Goal: Task Accomplishment & Management: Use online tool/utility

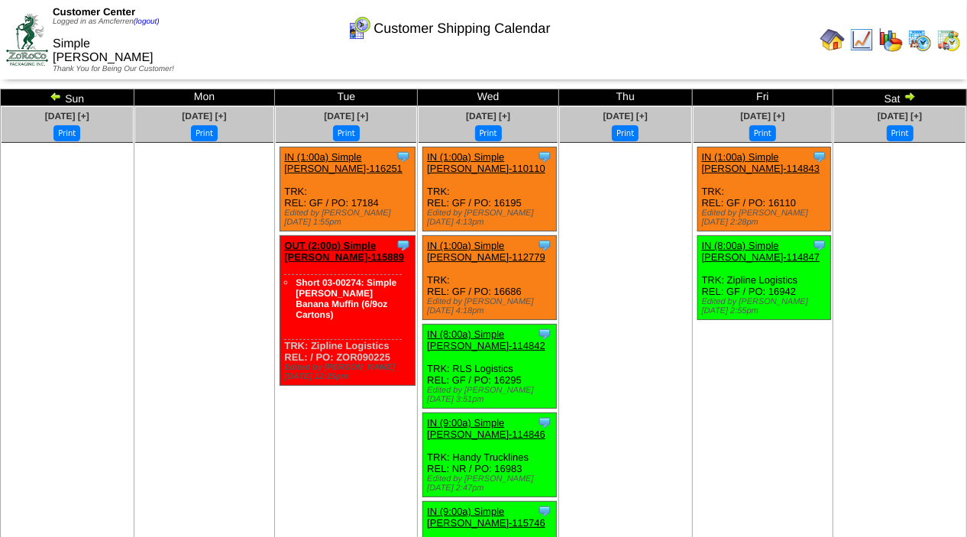
click at [833, 34] on img at bounding box center [832, 39] width 24 height 24
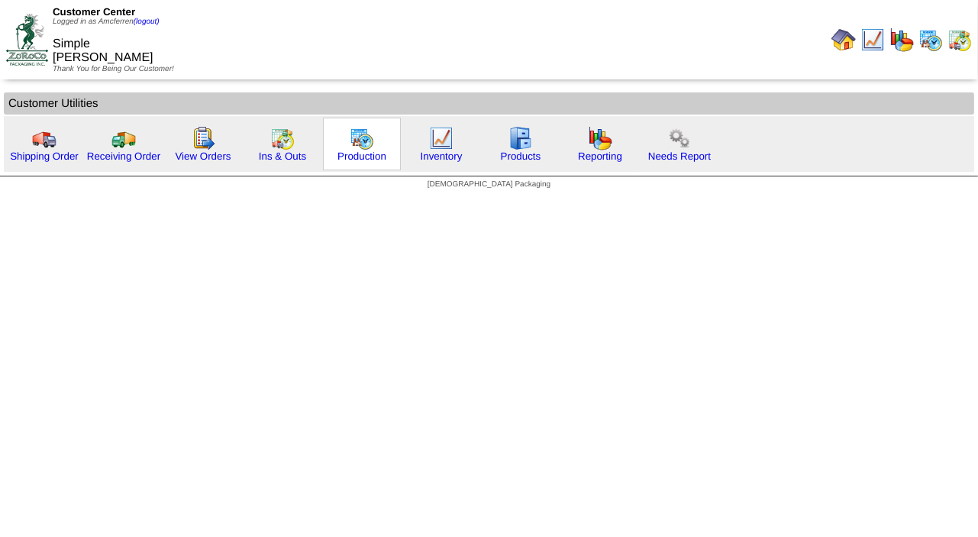
click at [357, 140] on img at bounding box center [362, 138] width 24 height 24
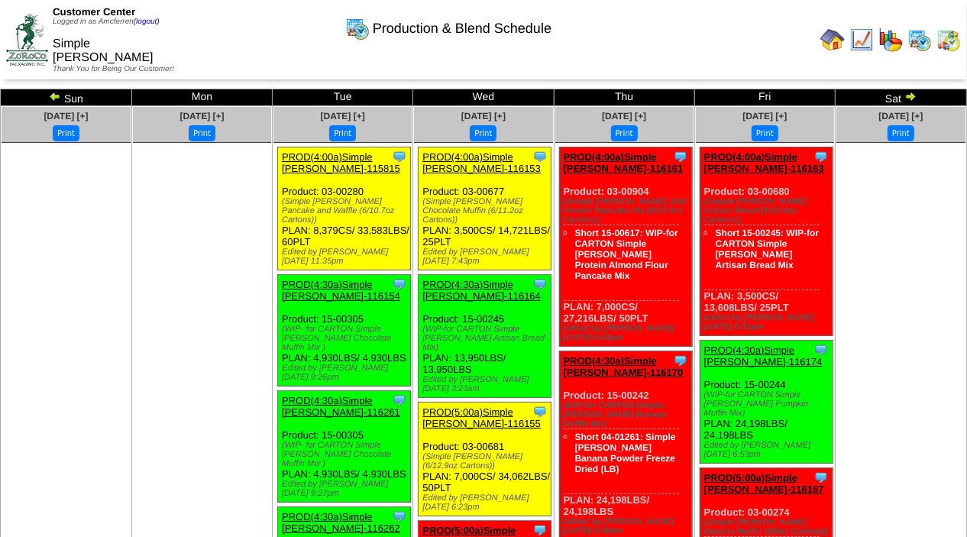
click at [51, 102] on td "Sun" at bounding box center [66, 97] width 131 height 17
click at [56, 93] on img at bounding box center [55, 96] width 12 height 12
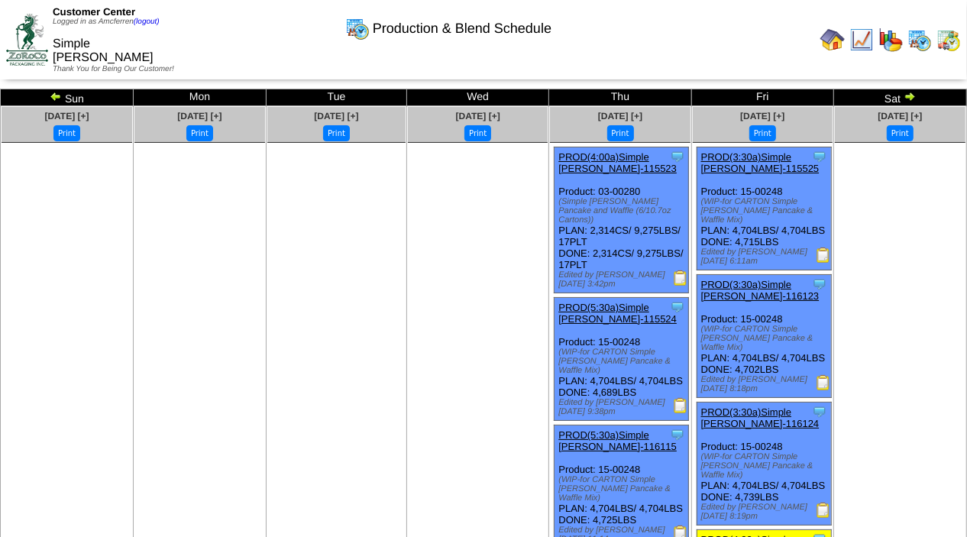
click at [54, 95] on img at bounding box center [56, 96] width 12 height 12
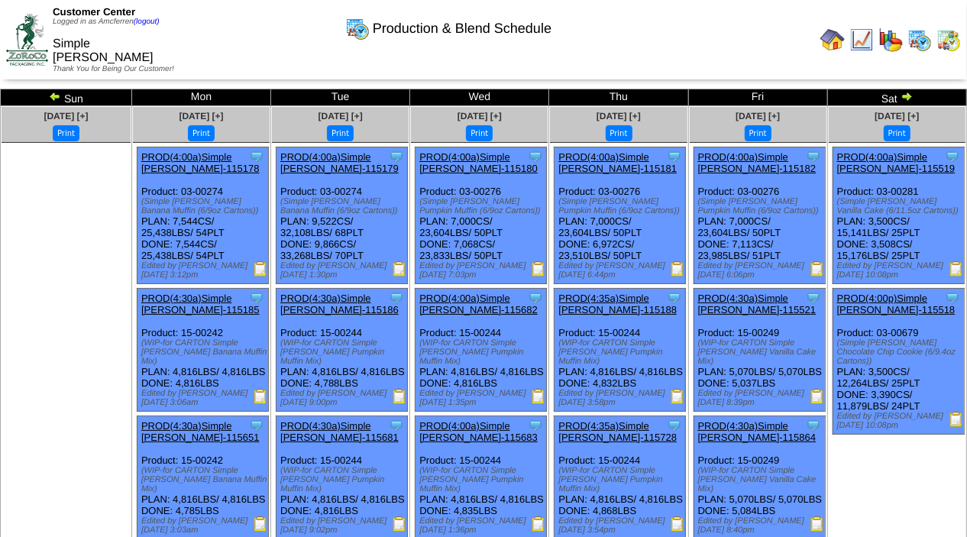
click at [58, 96] on img at bounding box center [55, 96] width 12 height 12
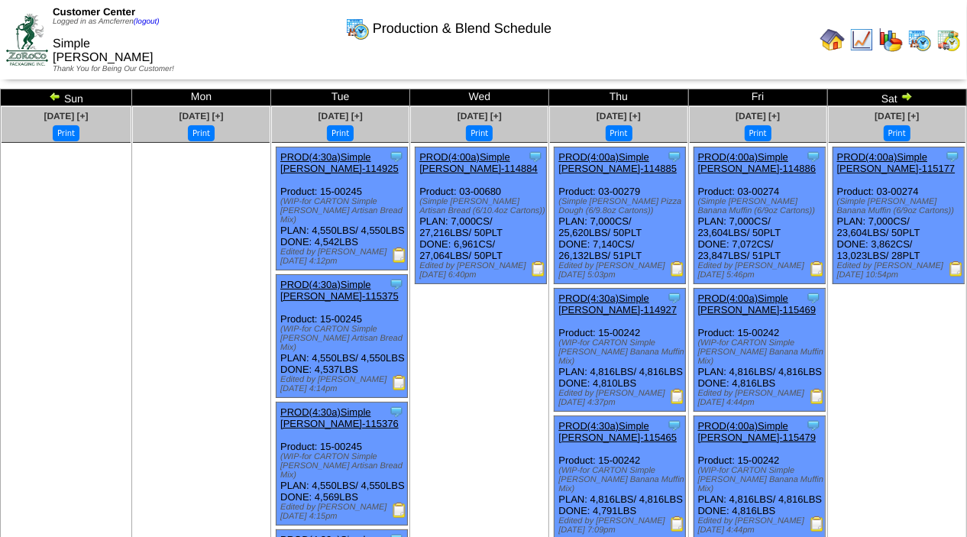
click at [540, 270] on img at bounding box center [538, 268] width 15 height 15
click at [406, 257] on img at bounding box center [399, 254] width 15 height 15
click at [406, 390] on img at bounding box center [399, 382] width 15 height 15
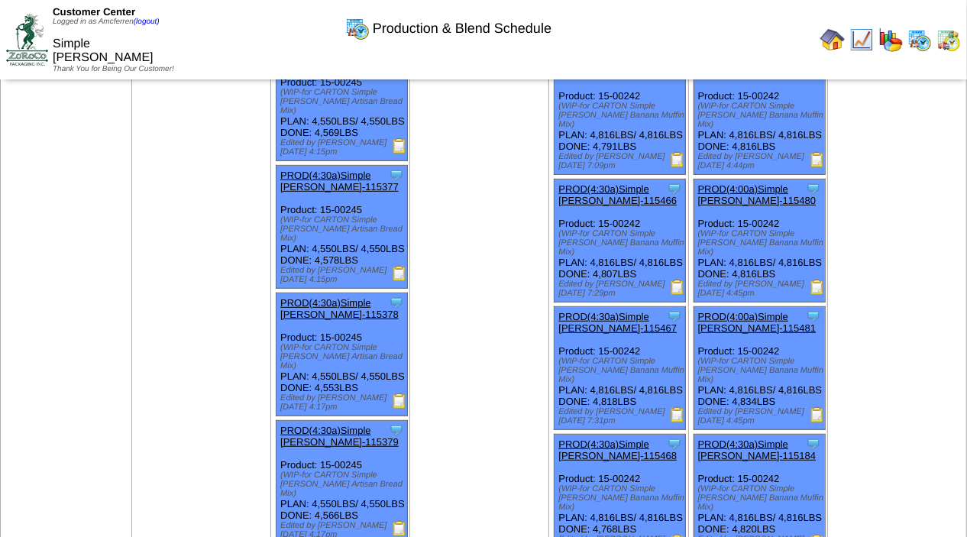
scroll to position [375, 0]
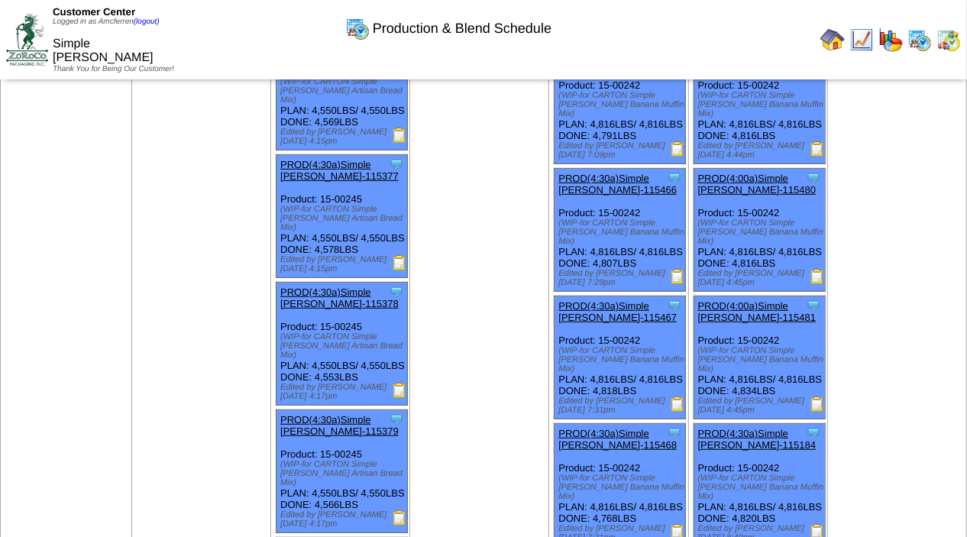
click at [405, 143] on img at bounding box center [399, 135] width 15 height 15
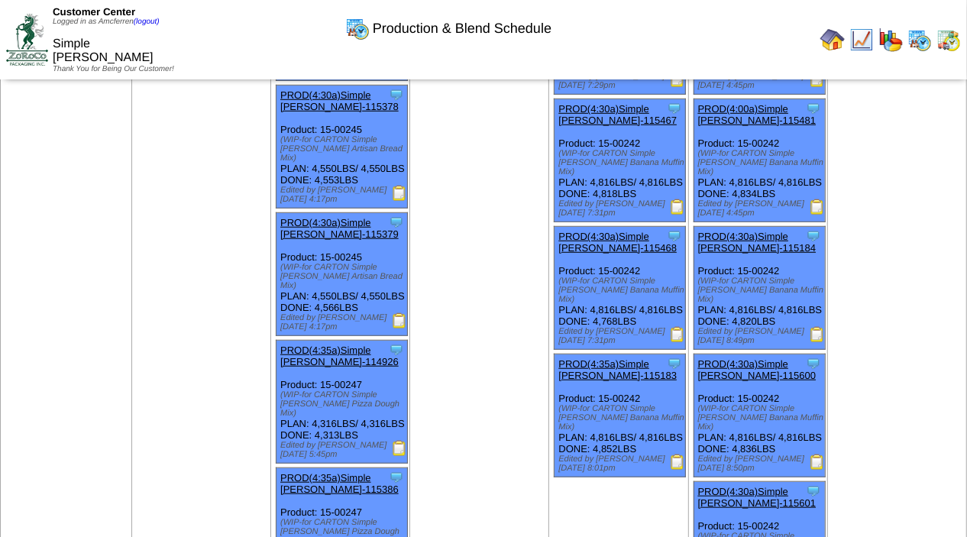
scroll to position [574, 0]
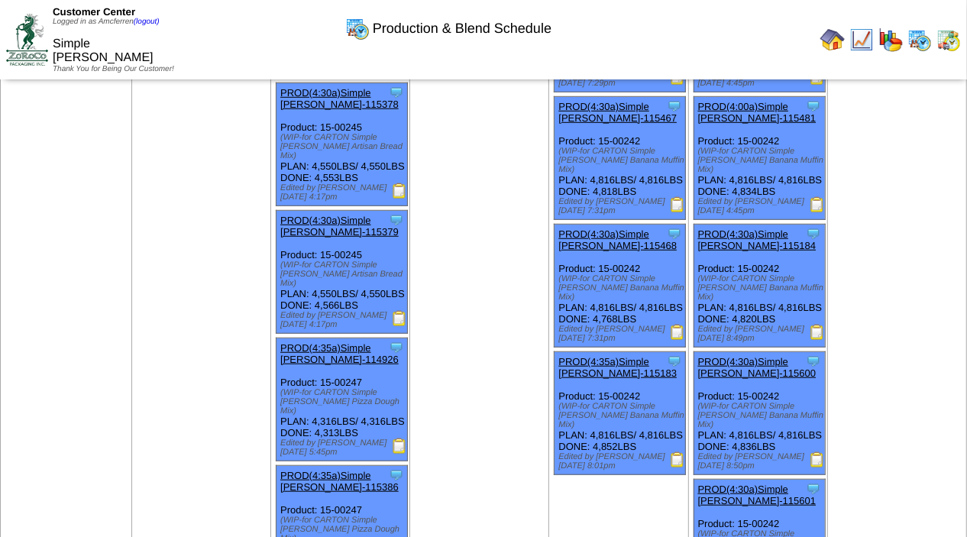
click at [405, 326] on img at bounding box center [399, 318] width 15 height 15
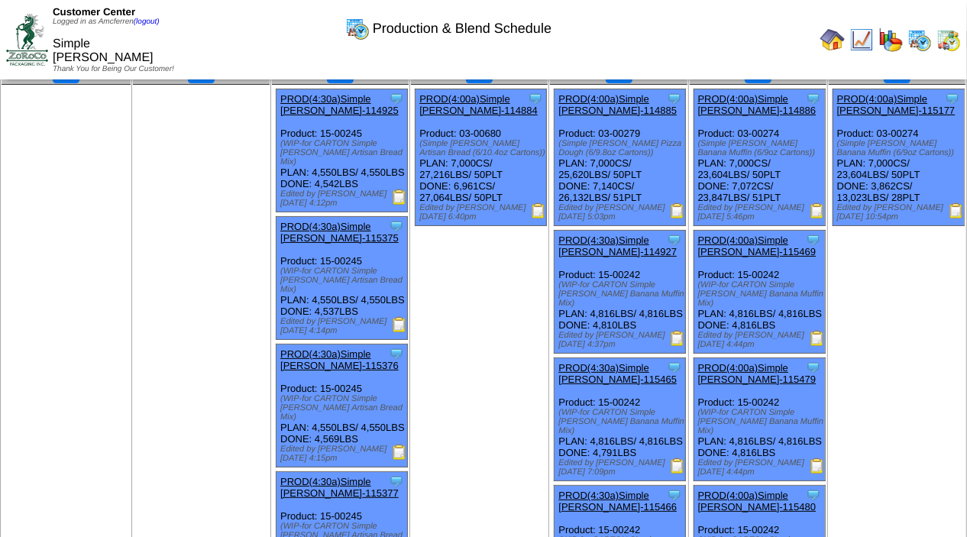
scroll to position [34, 0]
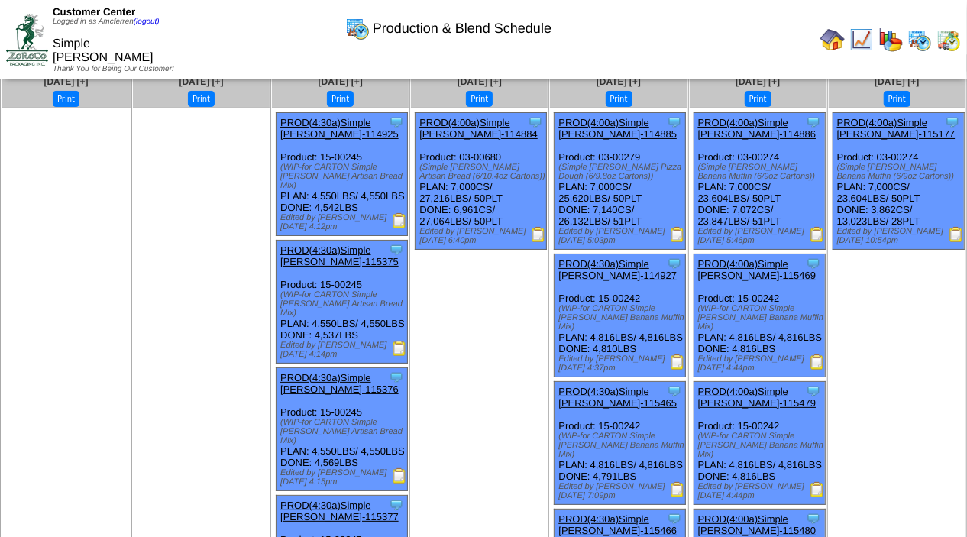
click at [679, 234] on img at bounding box center [677, 234] width 15 height 15
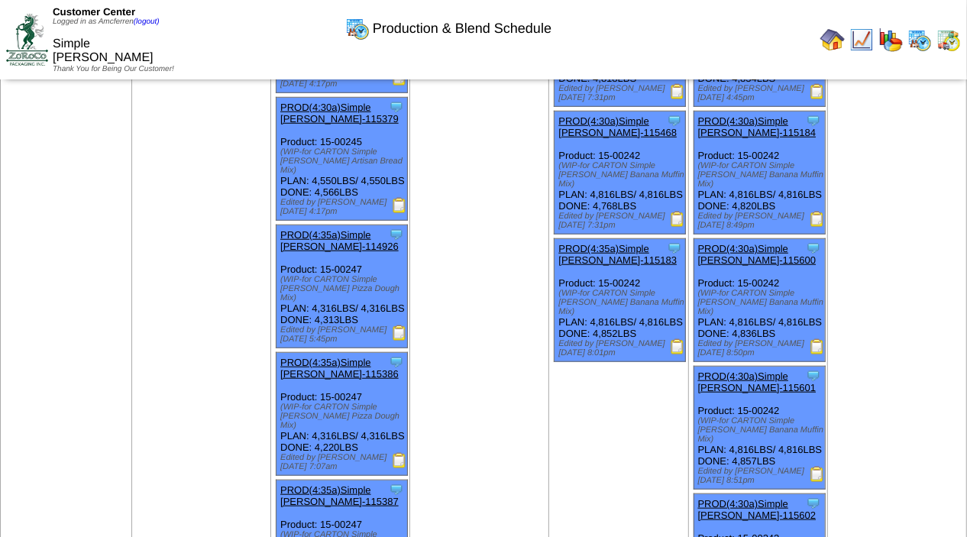
scroll to position [698, 0]
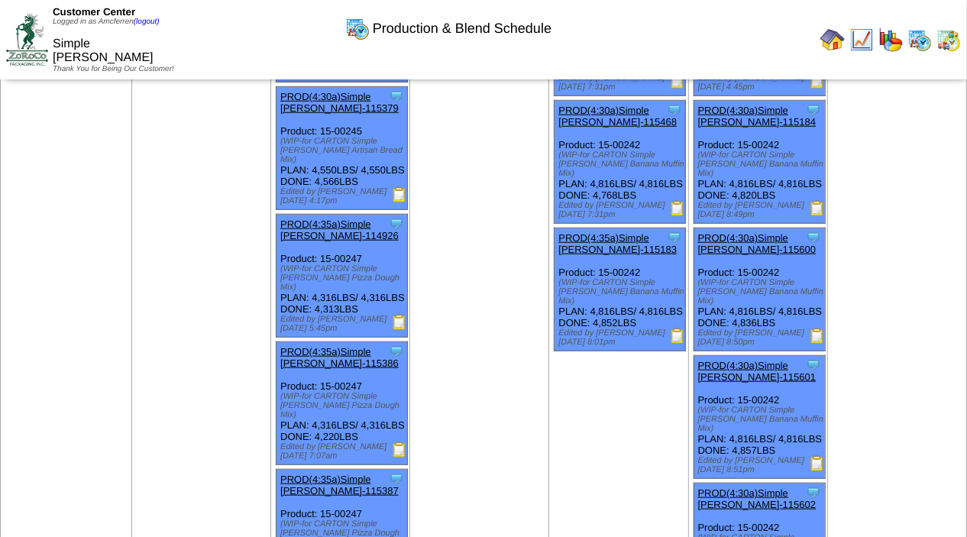
click at [404, 330] on img at bounding box center [399, 322] width 15 height 15
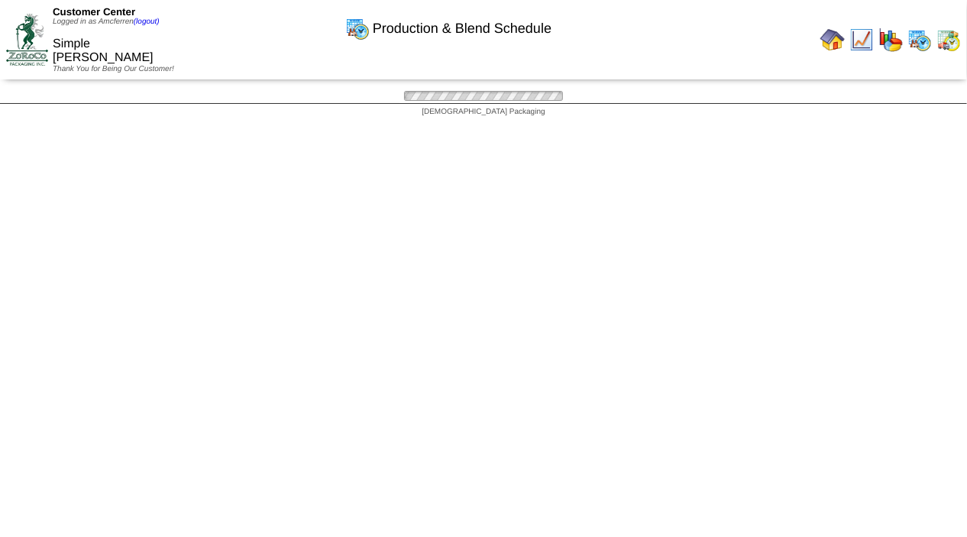
scroll to position [698, 0]
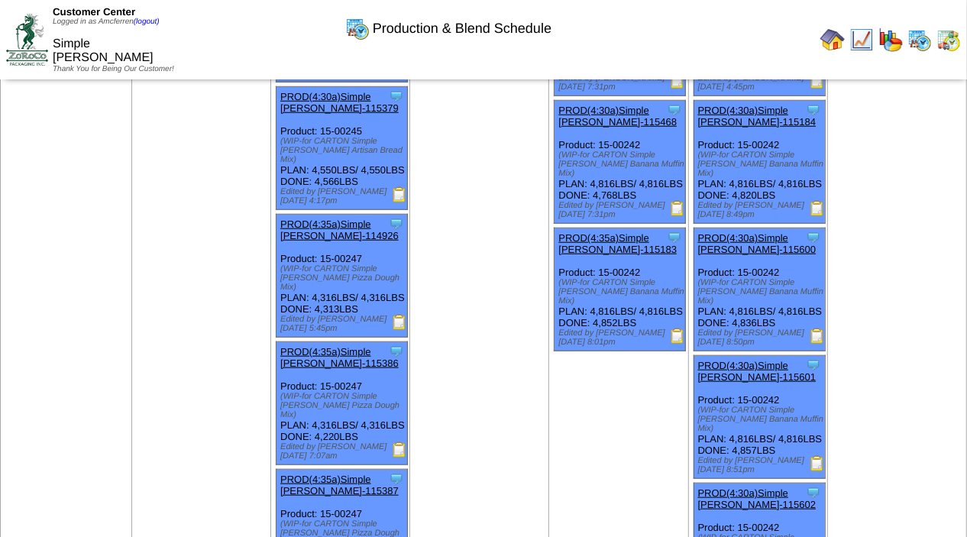
click at [407, 458] on img at bounding box center [399, 449] width 15 height 15
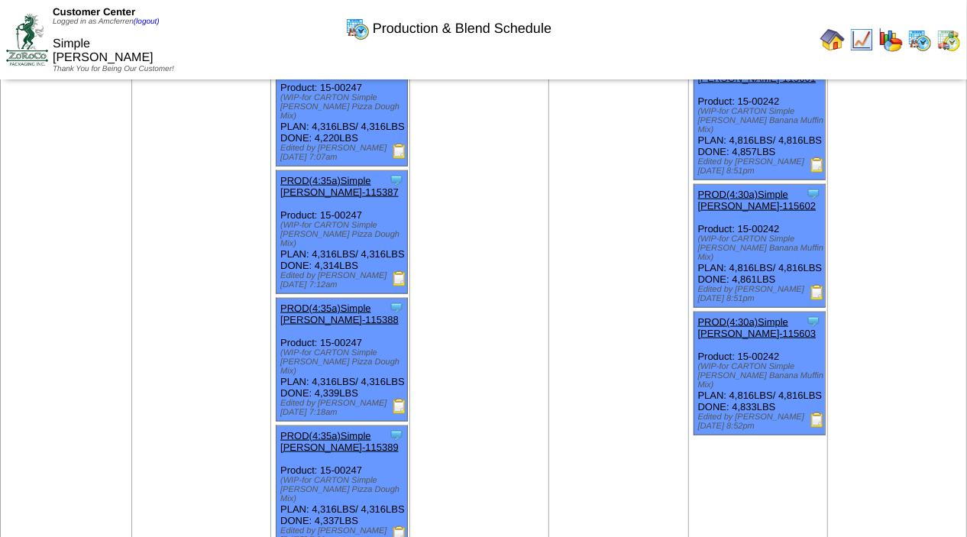
scroll to position [1000, 0]
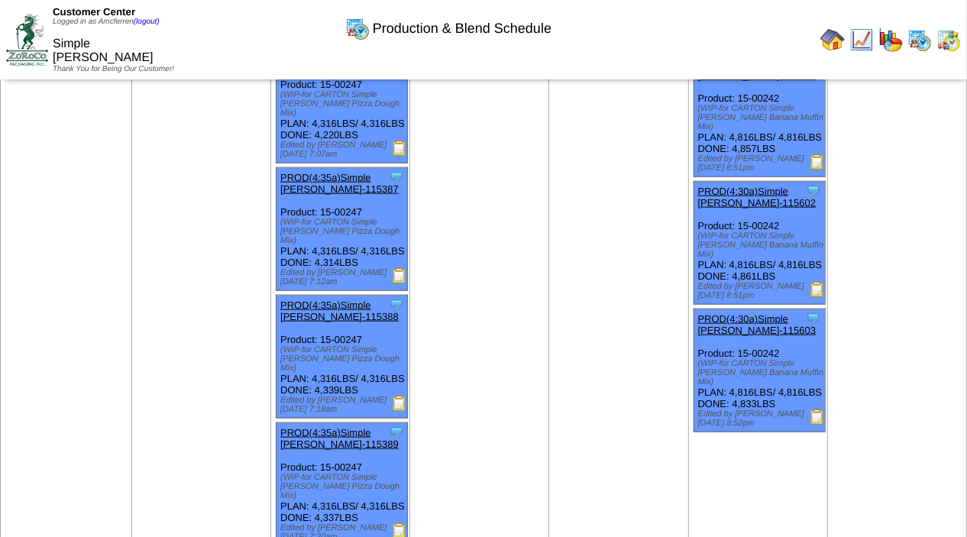
click at [405, 283] on img at bounding box center [399, 275] width 15 height 15
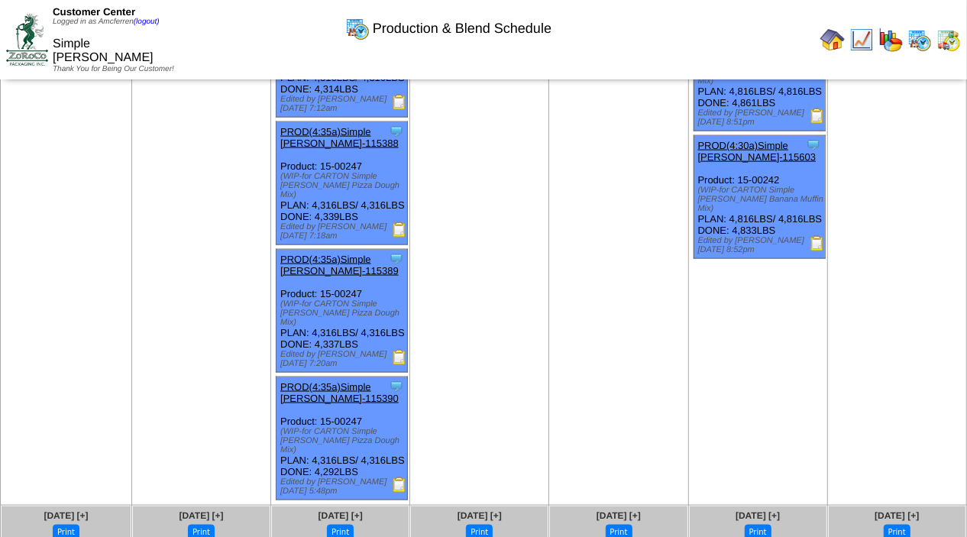
scroll to position [1181, 0]
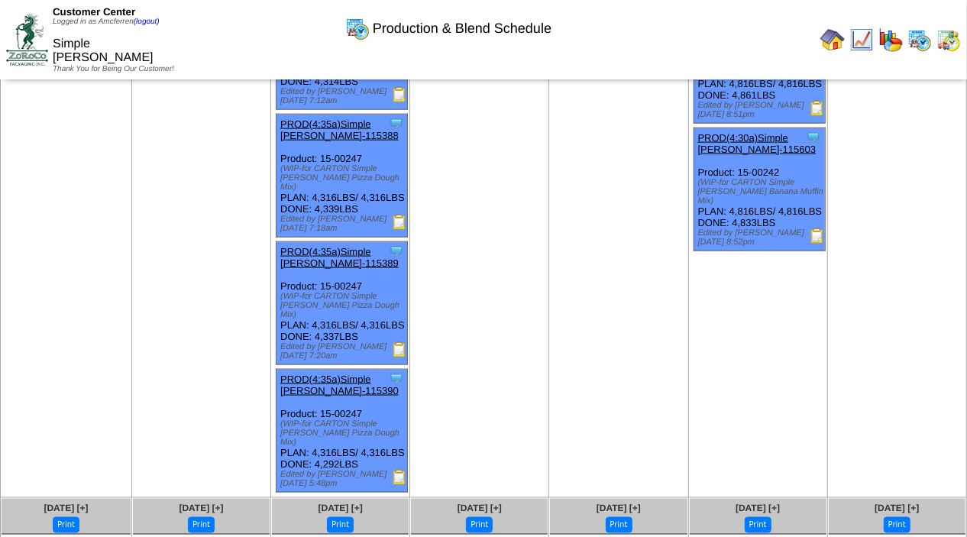
click at [403, 230] on img at bounding box center [399, 222] width 15 height 15
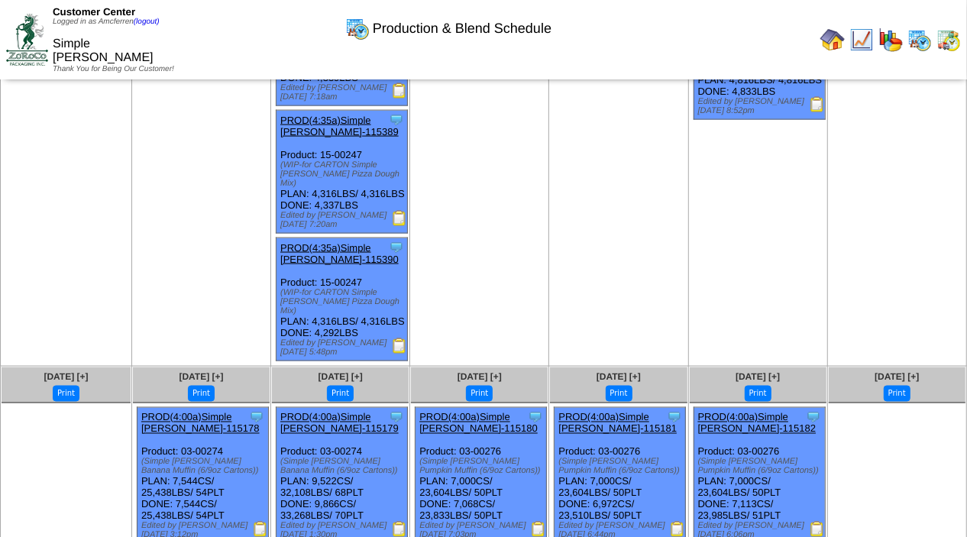
scroll to position [1320, 0]
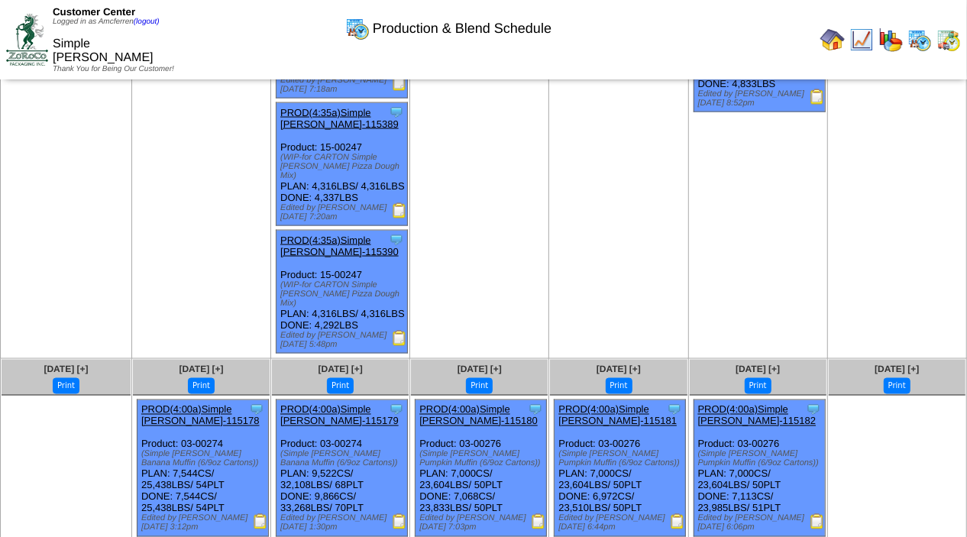
click at [406, 218] on img at bounding box center [399, 210] width 15 height 15
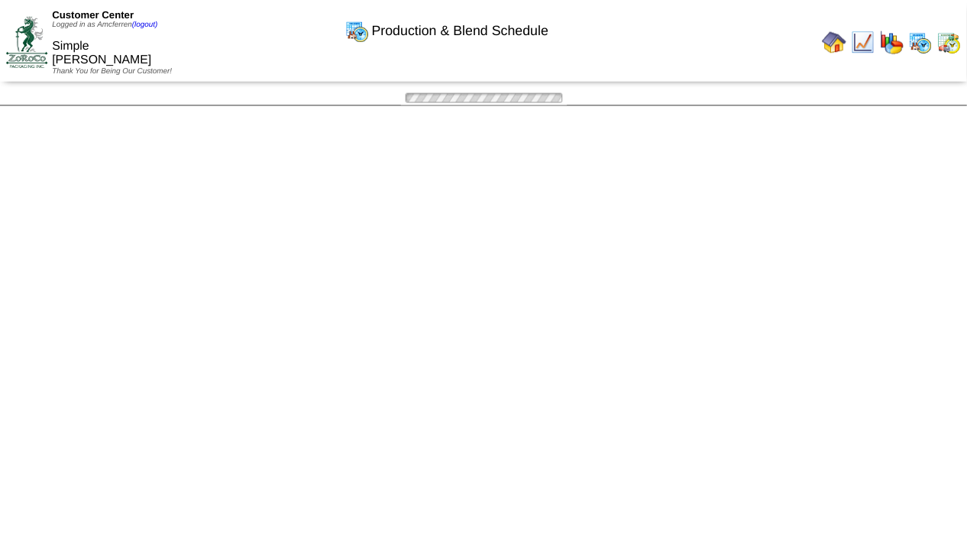
scroll to position [1320, 0]
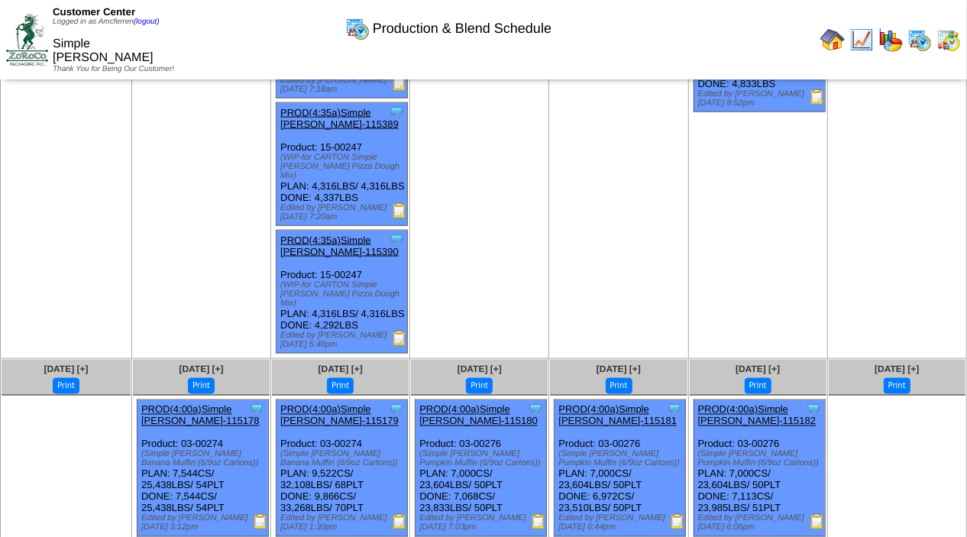
click at [407, 346] on img at bounding box center [399, 338] width 15 height 15
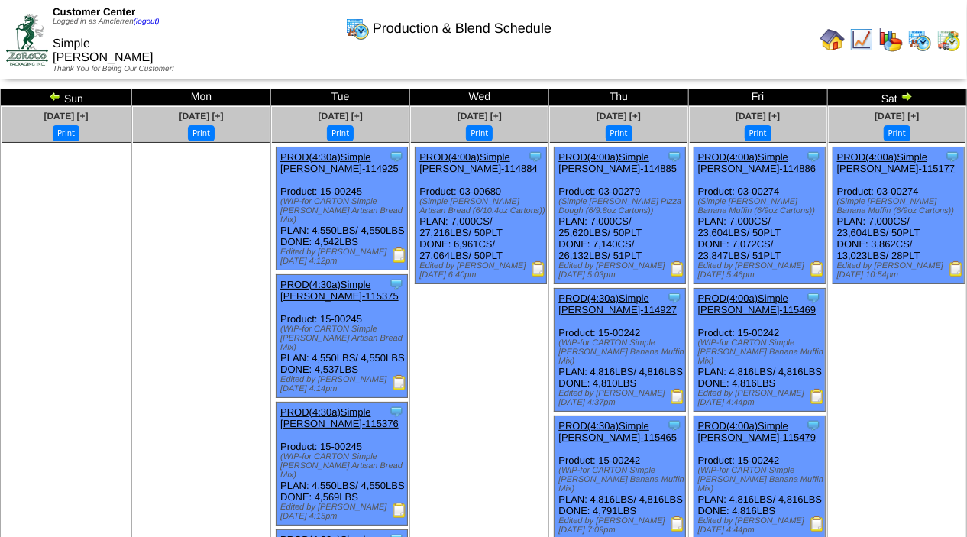
click at [906, 96] on img at bounding box center [907, 96] width 12 height 12
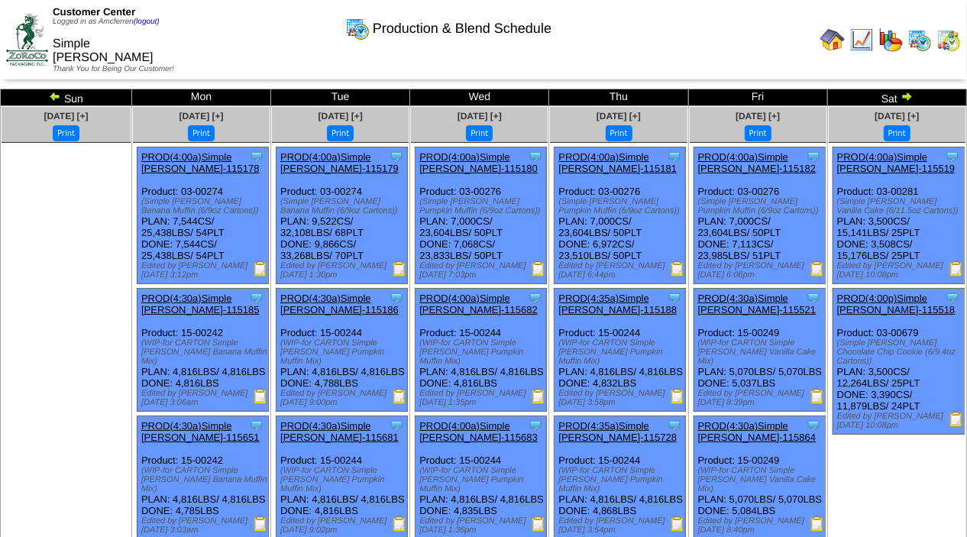
click at [956, 269] on img at bounding box center [956, 268] width 15 height 15
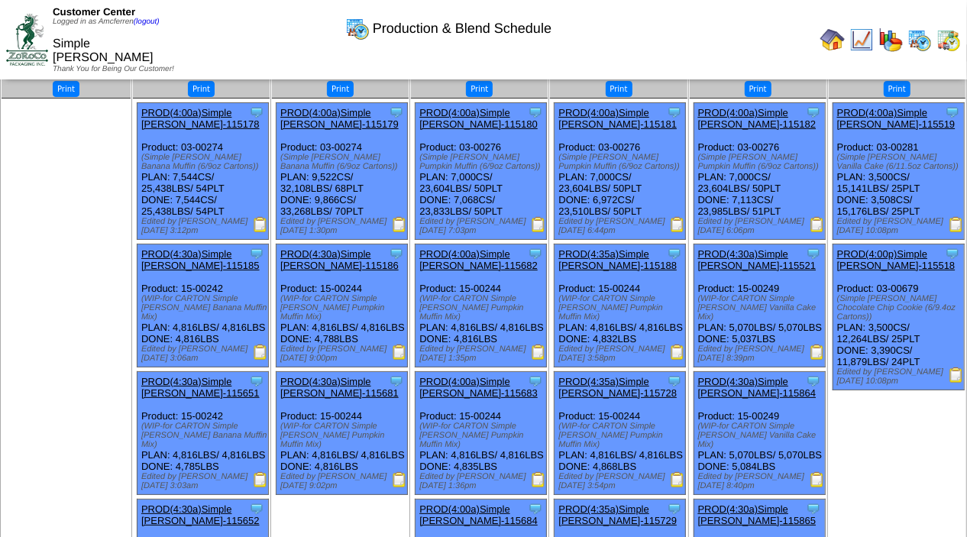
scroll to position [47, 0]
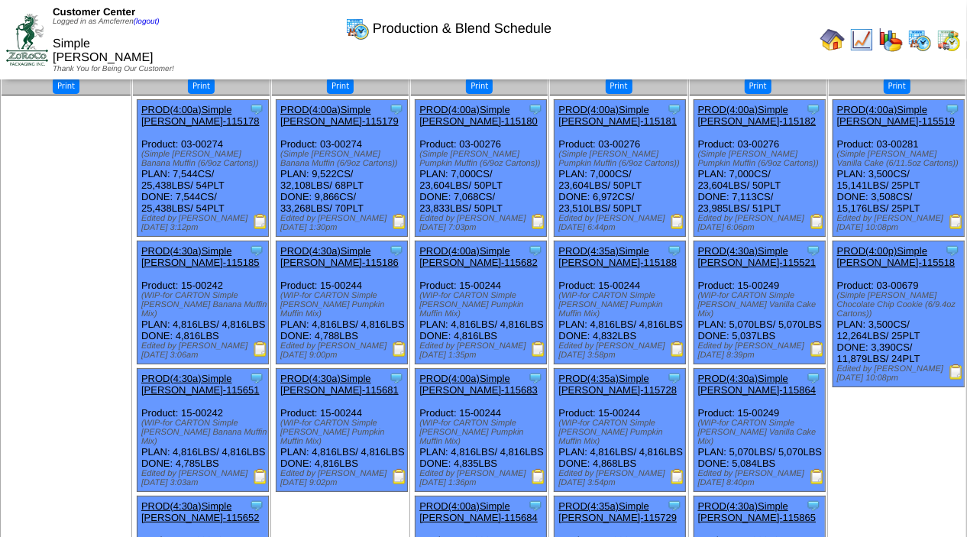
click at [816, 353] on img at bounding box center [817, 348] width 15 height 15
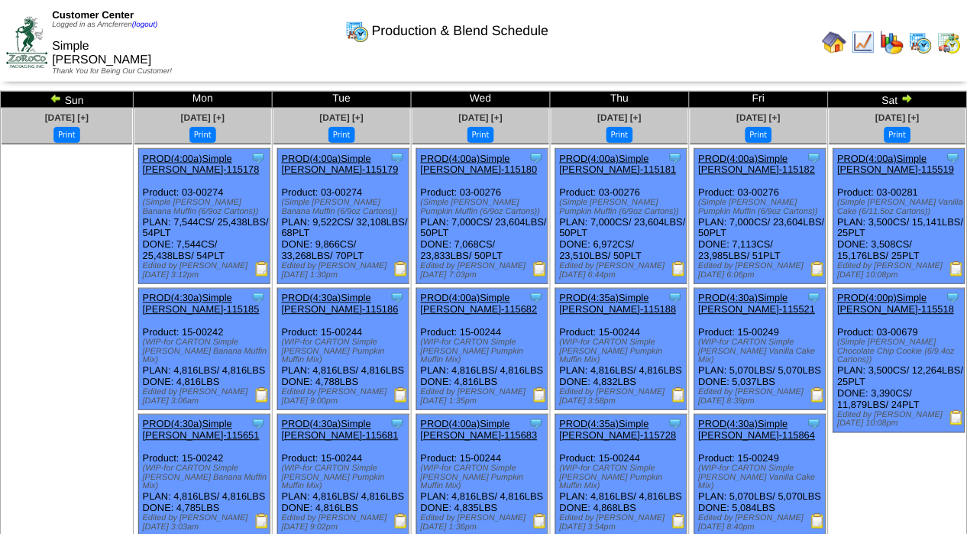
scroll to position [47, 0]
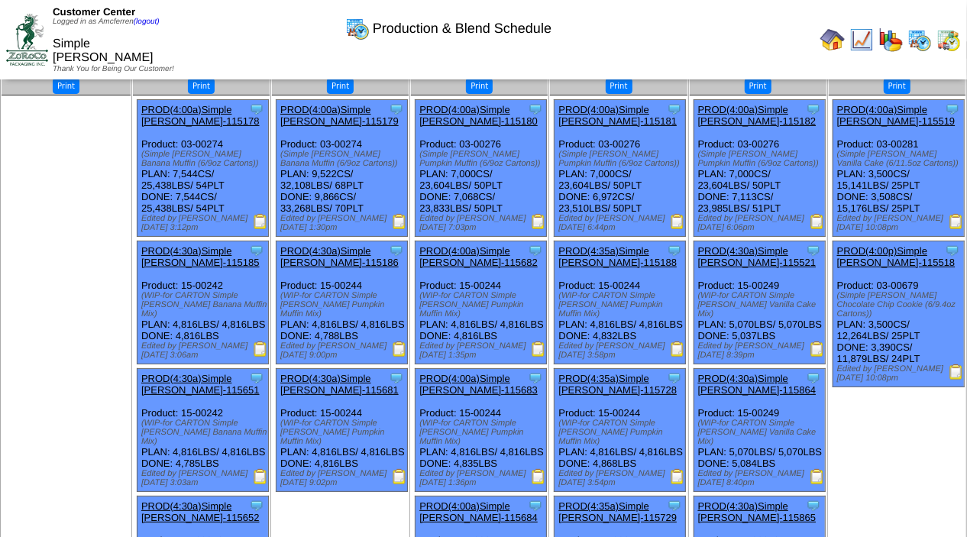
click at [820, 484] on img at bounding box center [817, 476] width 15 height 15
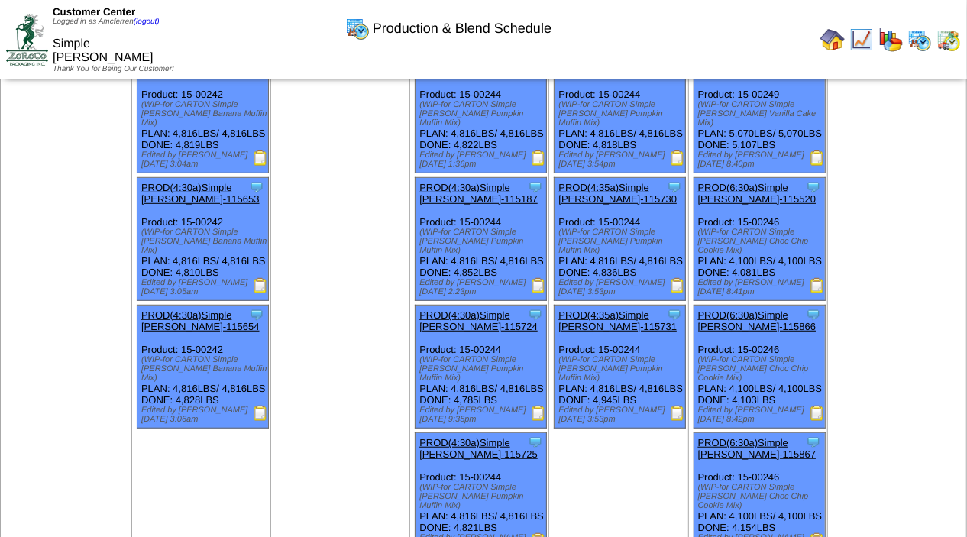
scroll to position [503, 0]
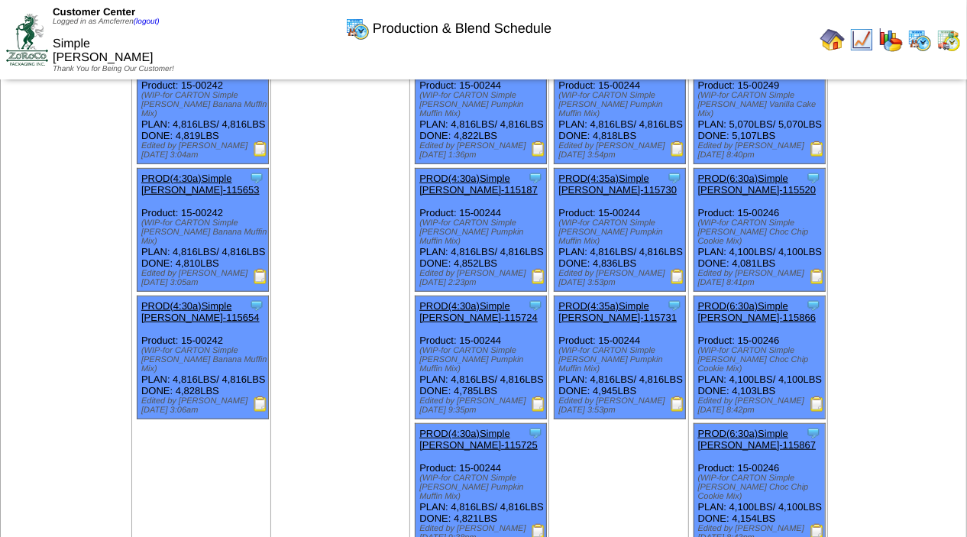
click at [817, 157] on img at bounding box center [817, 148] width 15 height 15
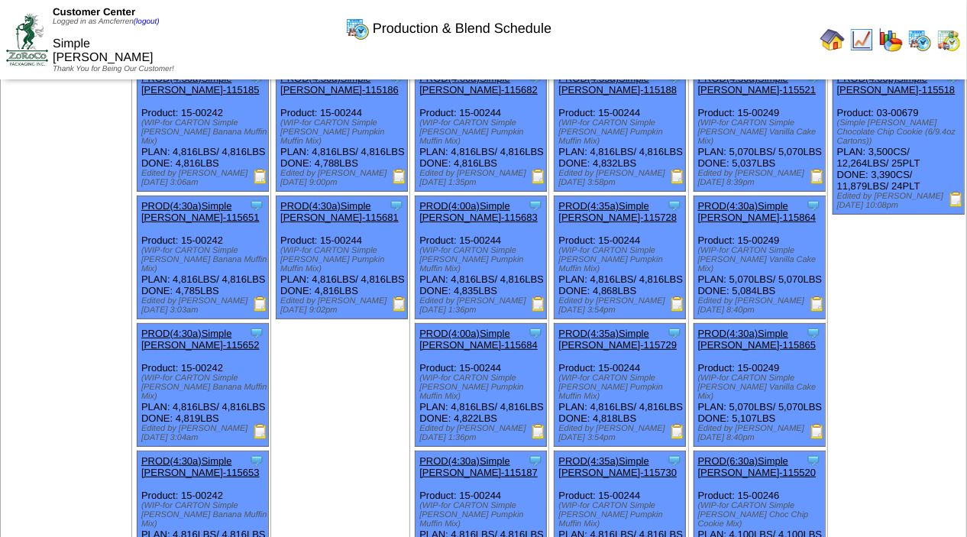
scroll to position [190, 0]
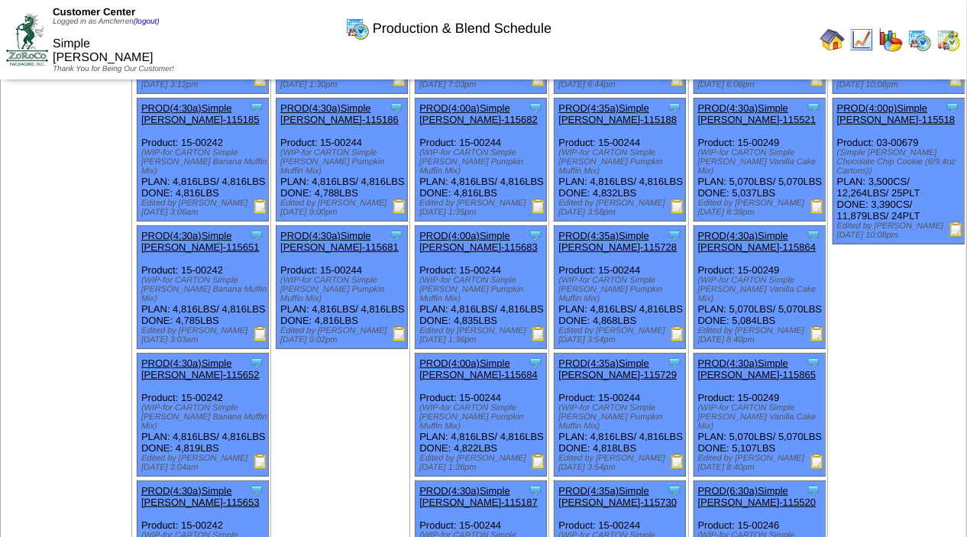
click at [958, 226] on img at bounding box center [956, 229] width 15 height 15
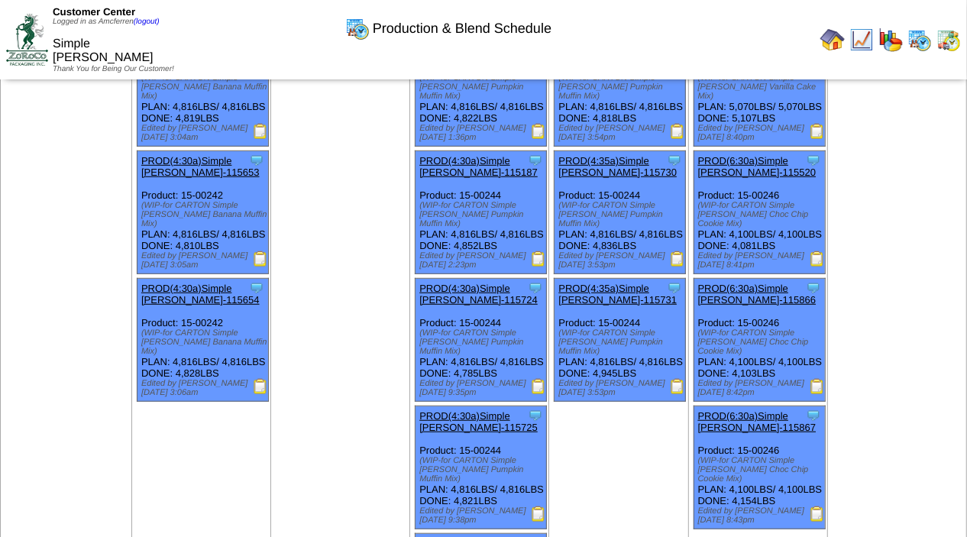
scroll to position [503, 0]
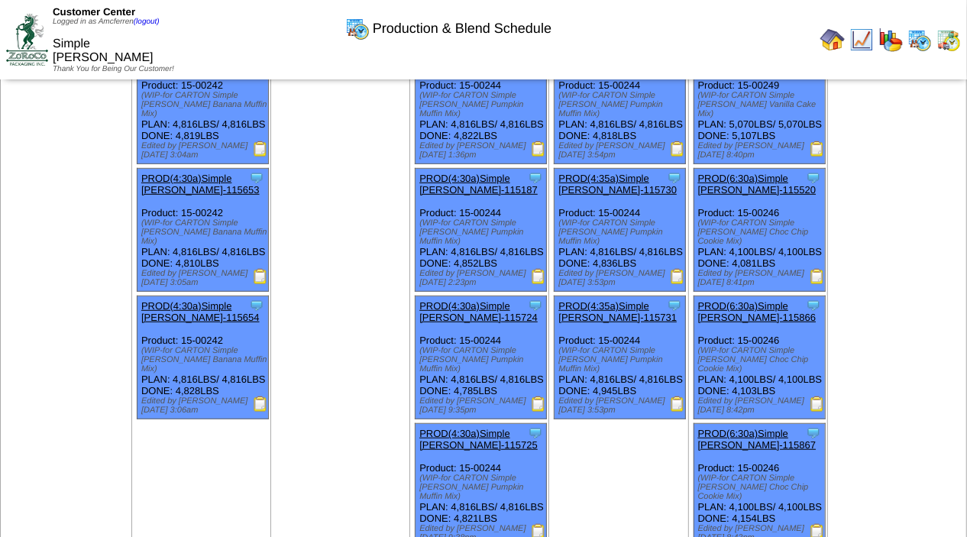
click at [819, 284] on img at bounding box center [817, 276] width 15 height 15
click at [817, 412] on img at bounding box center [817, 403] width 15 height 15
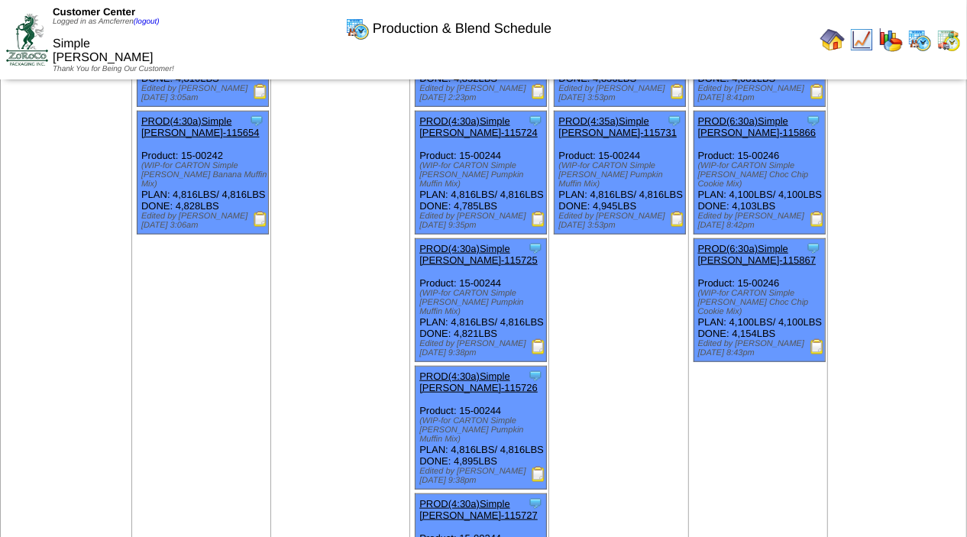
scroll to position [690, 0]
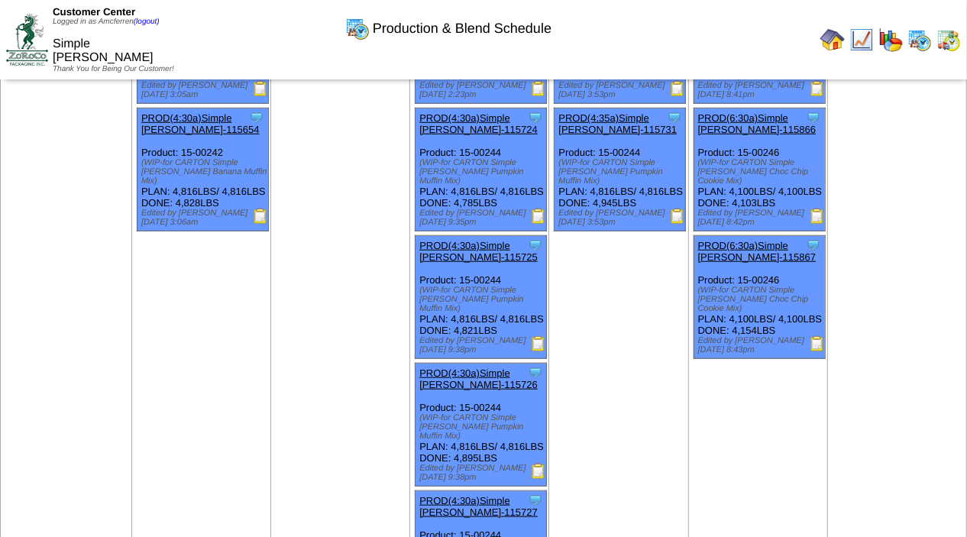
click at [817, 351] on img at bounding box center [817, 343] width 15 height 15
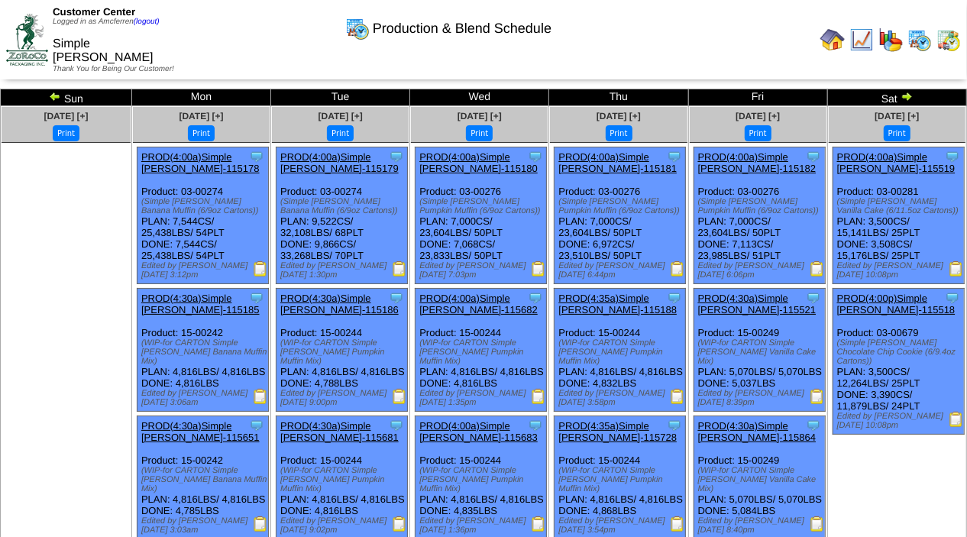
click at [53, 96] on img at bounding box center [55, 96] width 12 height 12
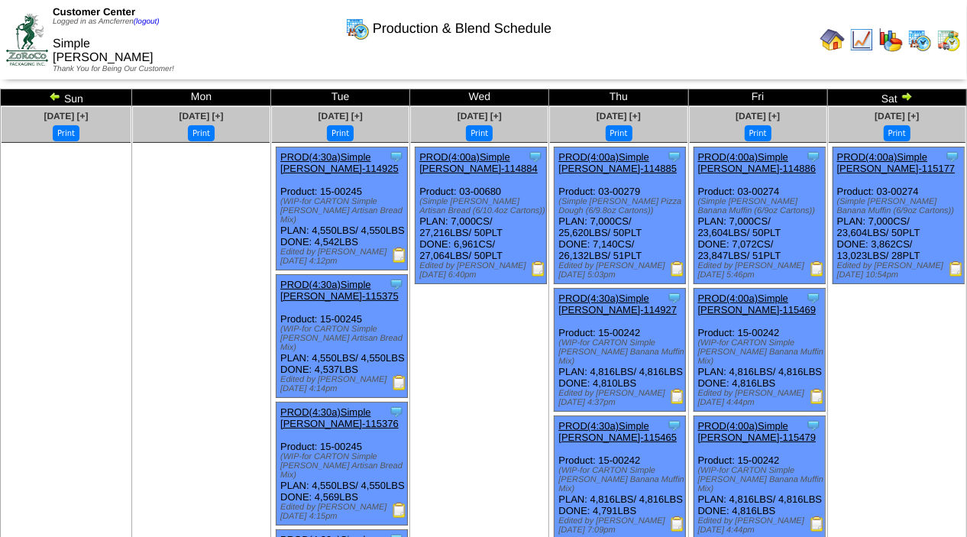
click at [818, 270] on img at bounding box center [817, 268] width 15 height 15
click at [677, 404] on img at bounding box center [677, 396] width 15 height 15
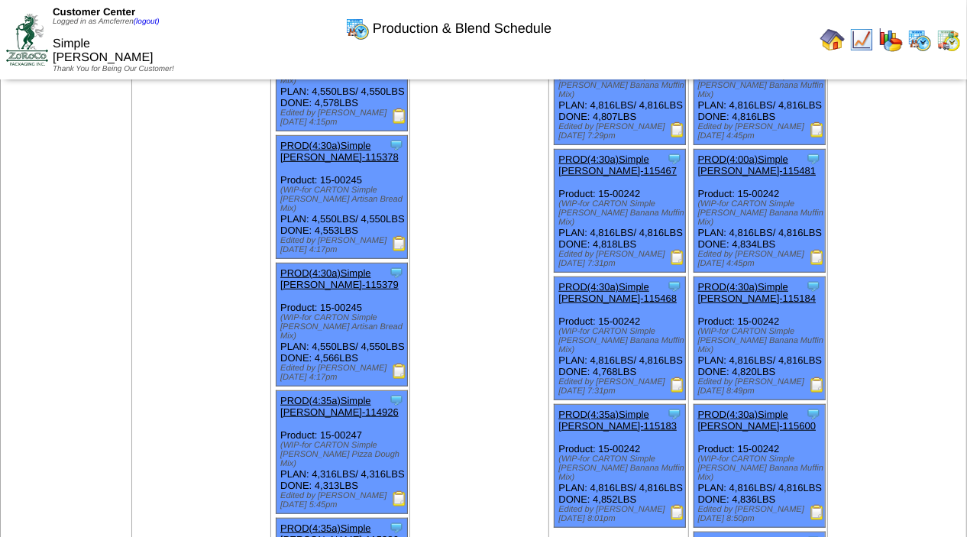
scroll to position [524, 0]
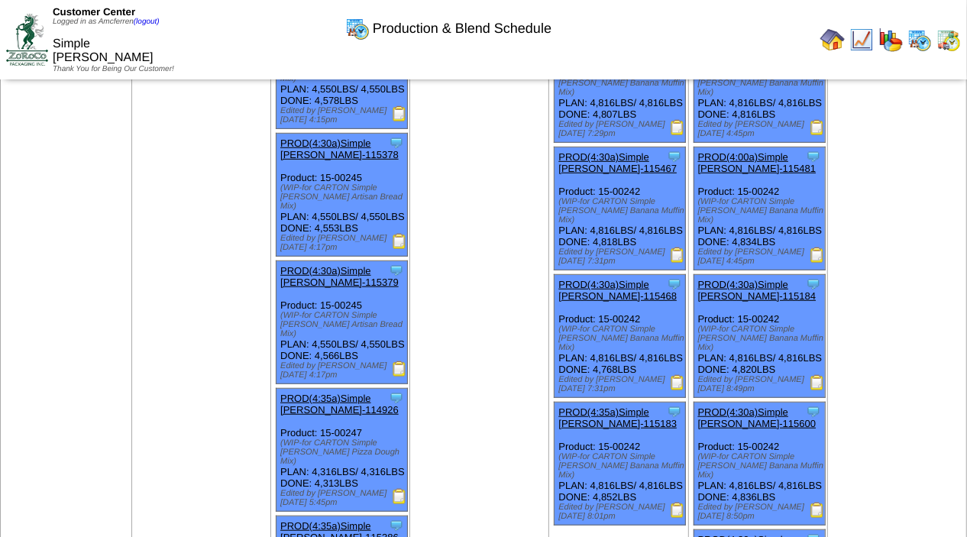
click at [679, 390] on img at bounding box center [677, 382] width 15 height 15
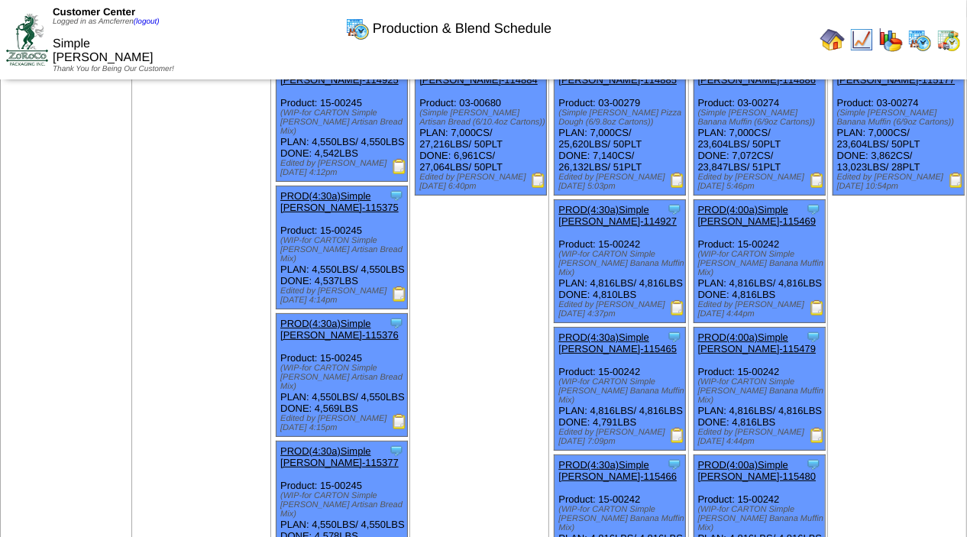
scroll to position [96, 0]
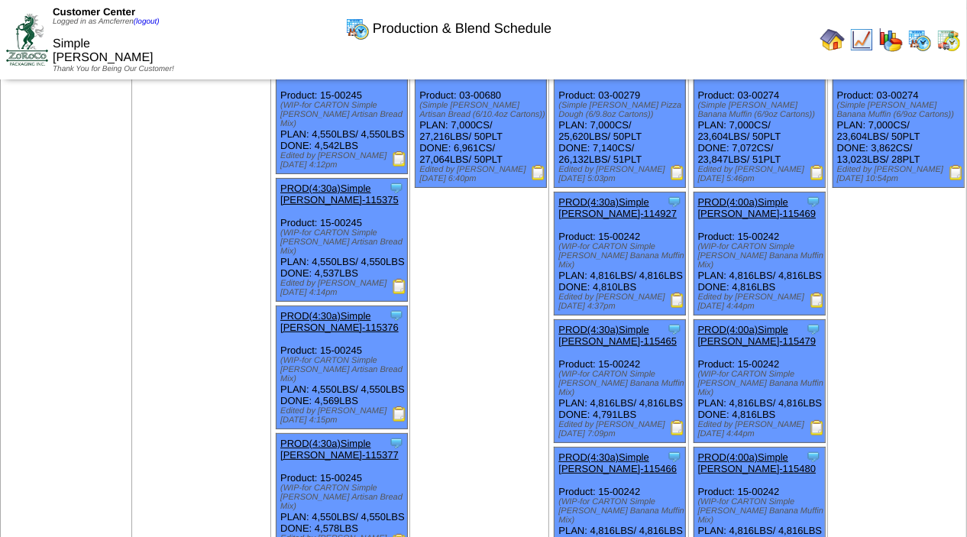
click at [680, 435] on img at bounding box center [677, 427] width 15 height 15
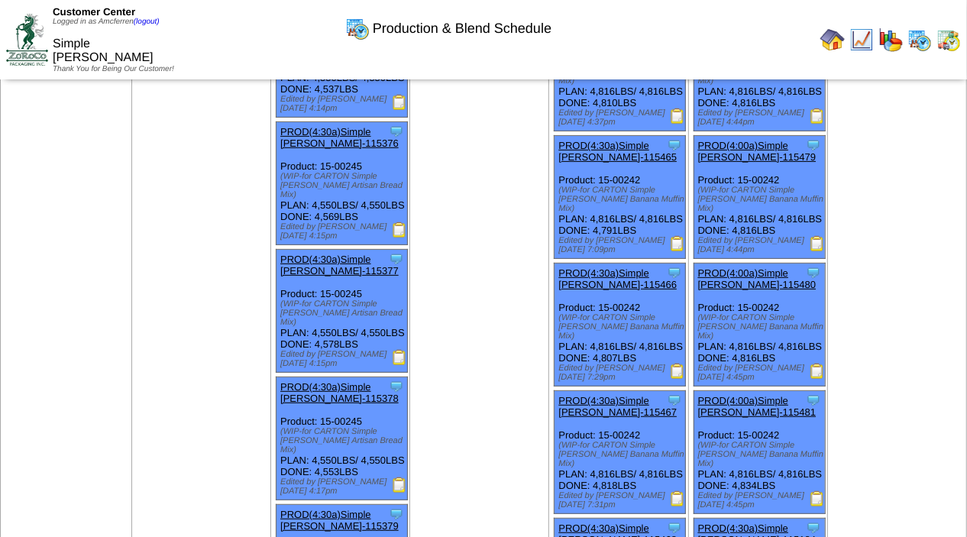
scroll to position [293, 0]
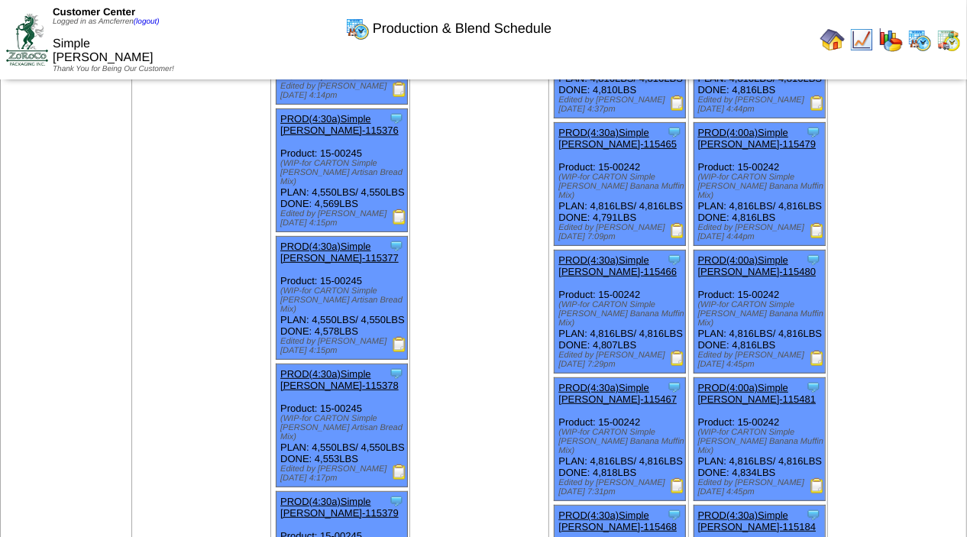
click at [679, 366] on img at bounding box center [677, 358] width 15 height 15
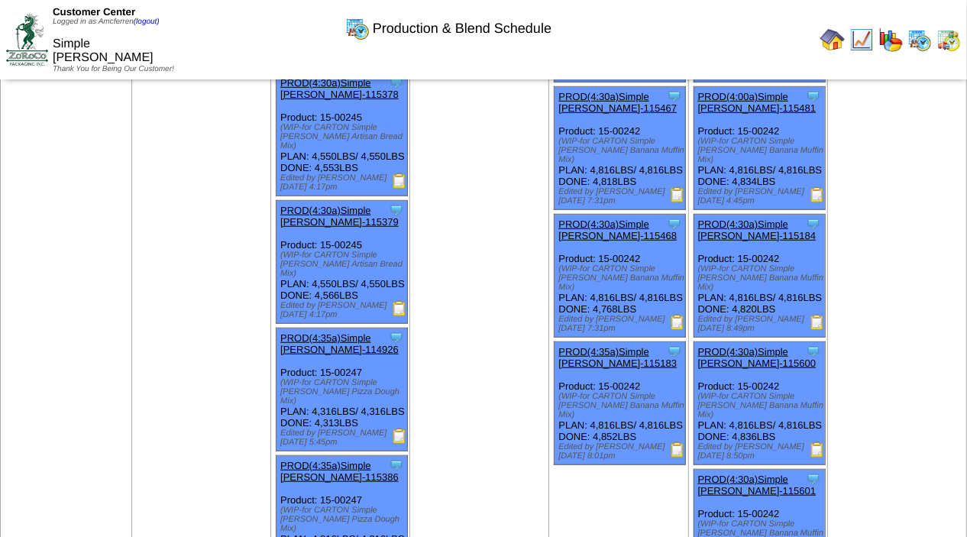
scroll to position [595, 0]
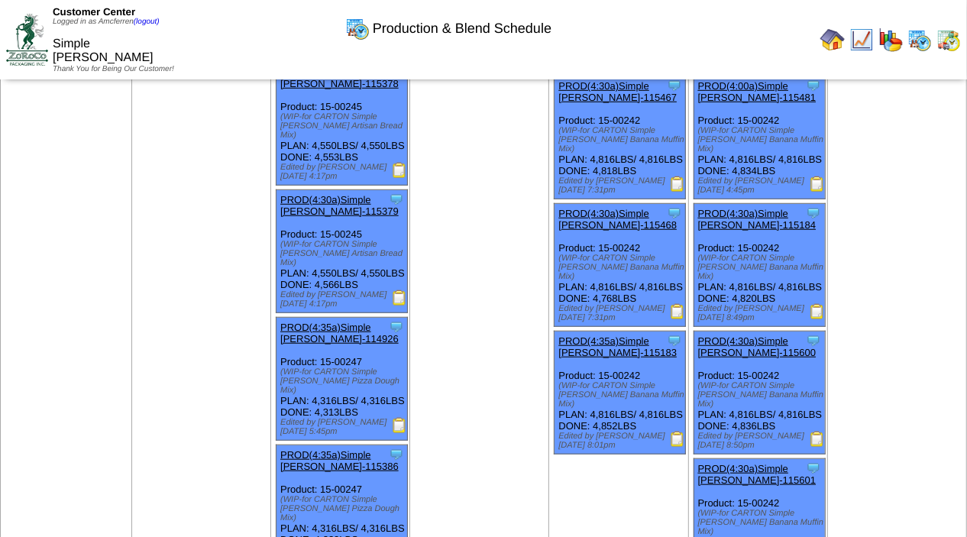
click at [681, 447] on img at bounding box center [677, 439] width 15 height 15
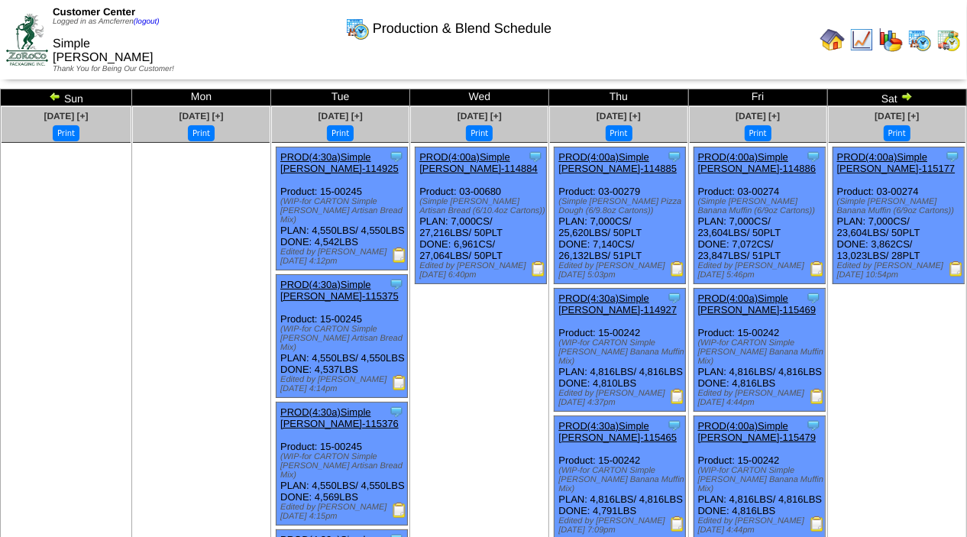
click at [819, 273] on img at bounding box center [817, 268] width 15 height 15
click at [957, 271] on img at bounding box center [956, 268] width 15 height 15
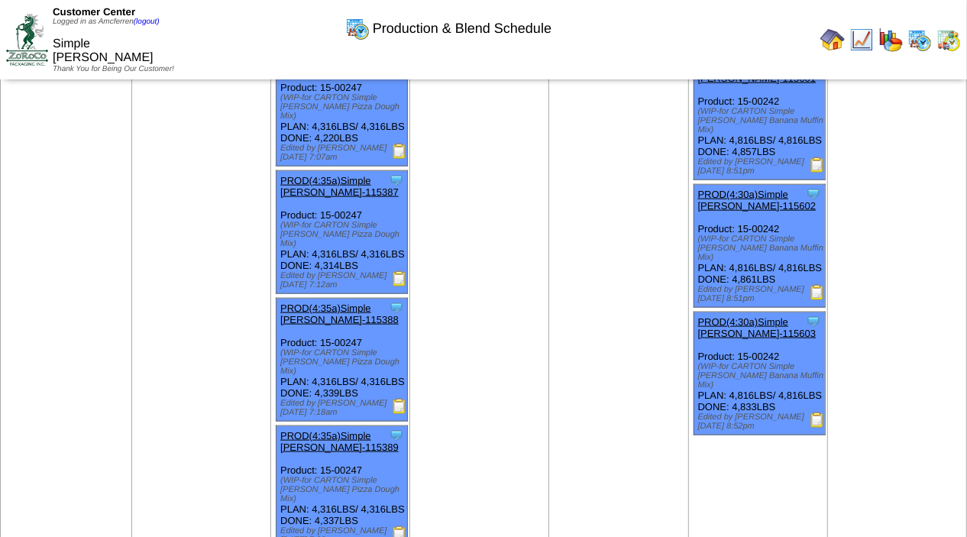
scroll to position [755, 0]
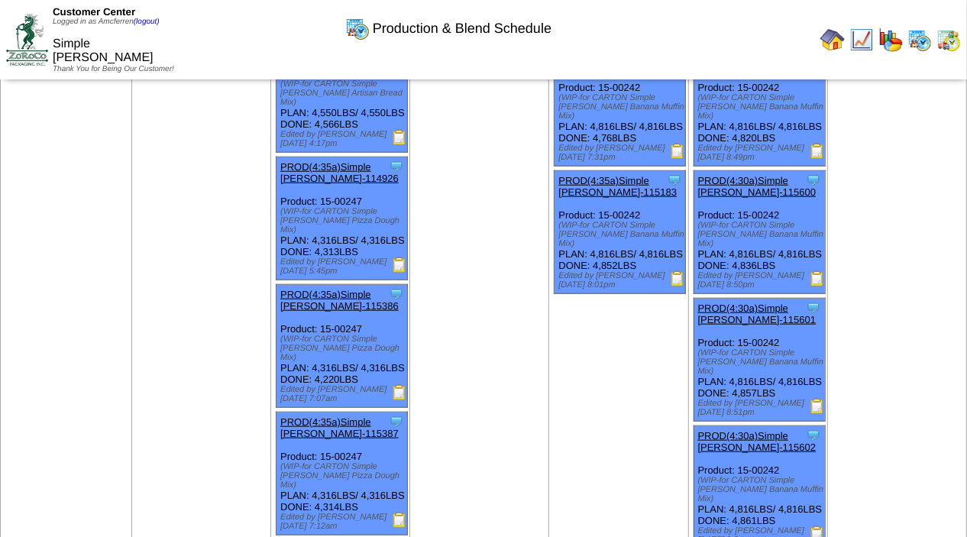
click at [682, 286] on img at bounding box center [677, 278] width 15 height 15
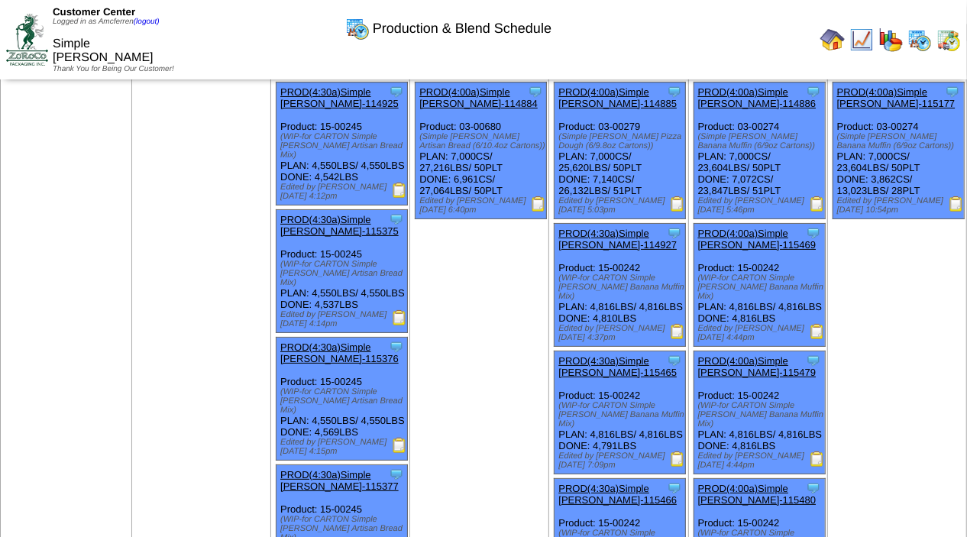
scroll to position [55, 0]
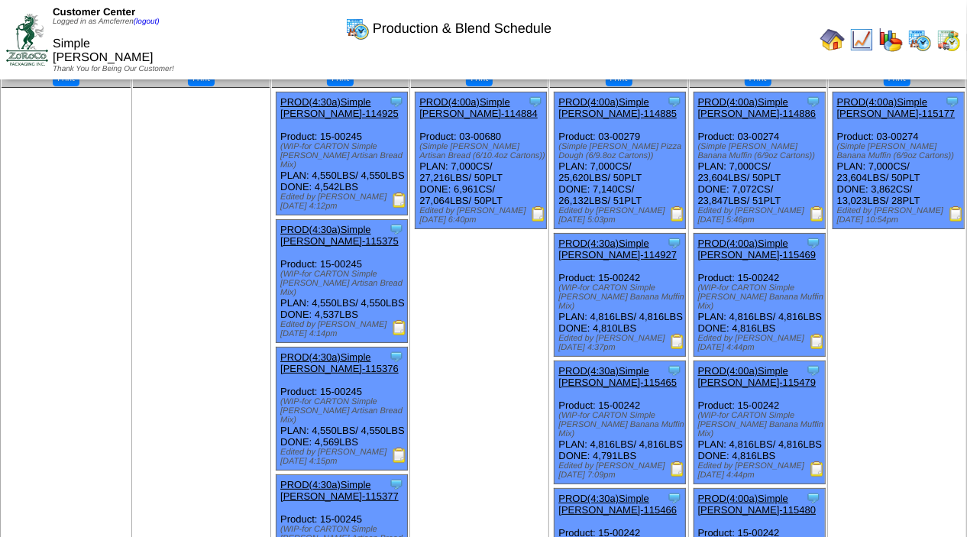
click at [822, 215] on img at bounding box center [817, 213] width 15 height 15
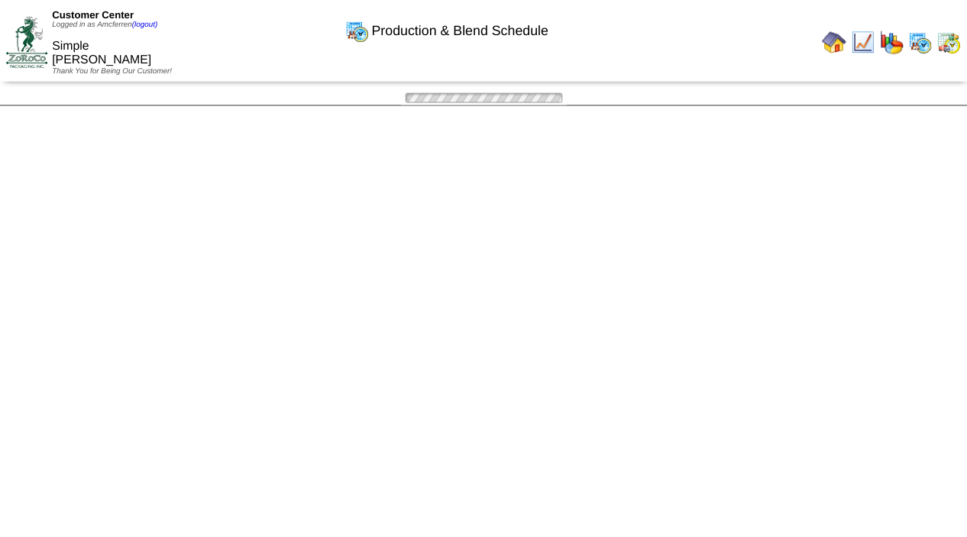
scroll to position [55, 0]
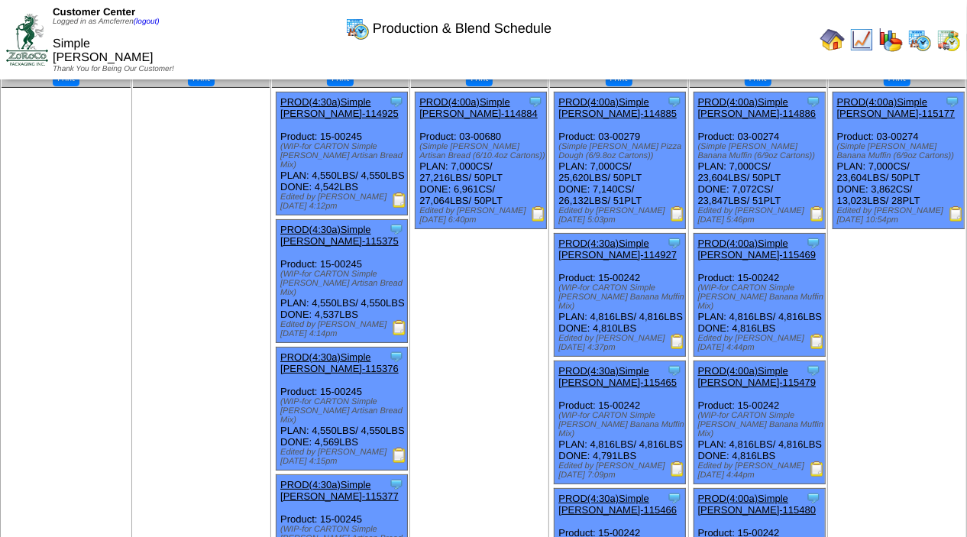
click at [817, 346] on img at bounding box center [817, 341] width 15 height 15
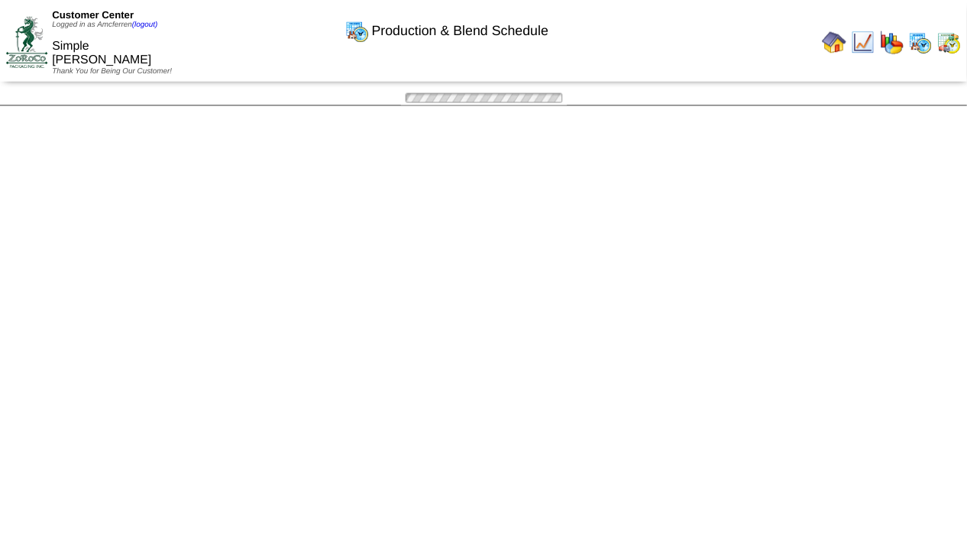
scroll to position [55, 0]
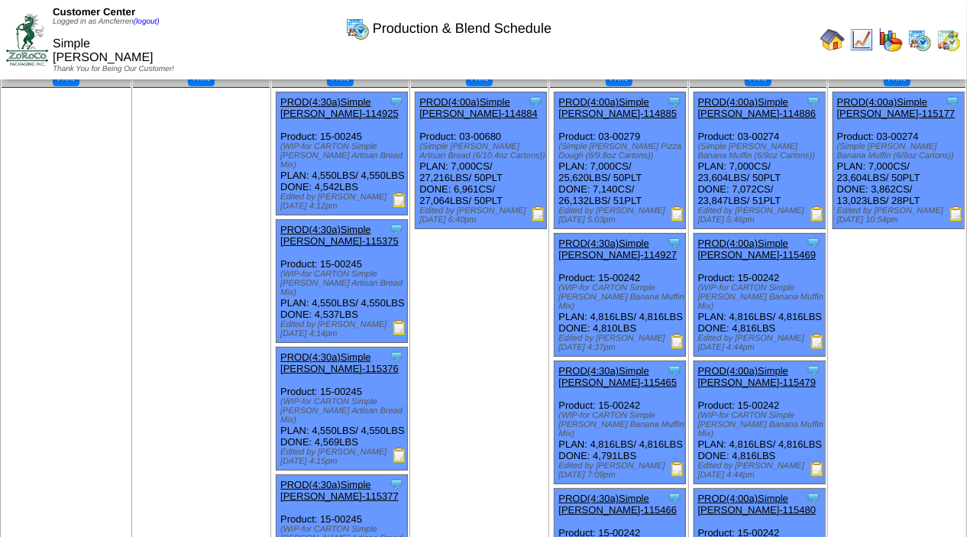
click at [820, 477] on img at bounding box center [817, 468] width 15 height 15
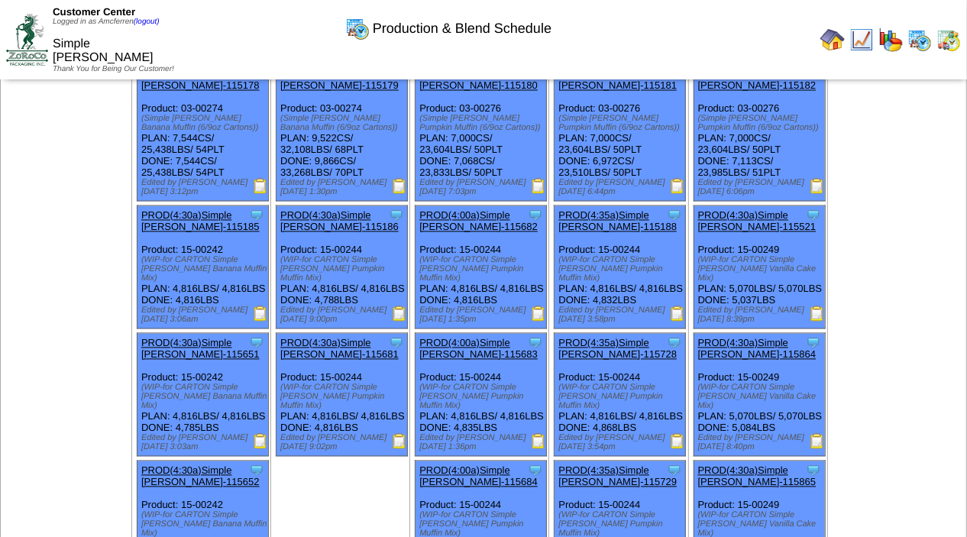
scroll to position [1650, 0]
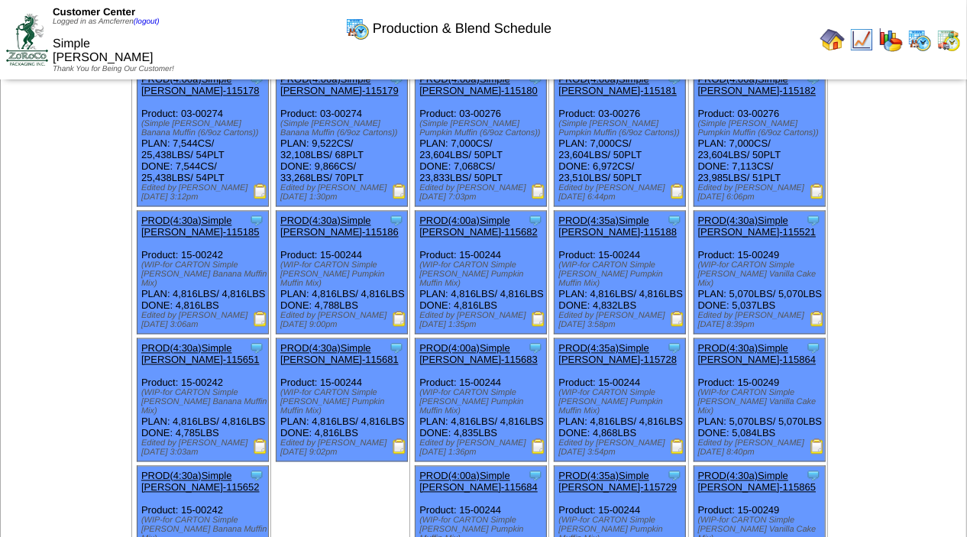
click at [263, 199] on img at bounding box center [260, 191] width 15 height 15
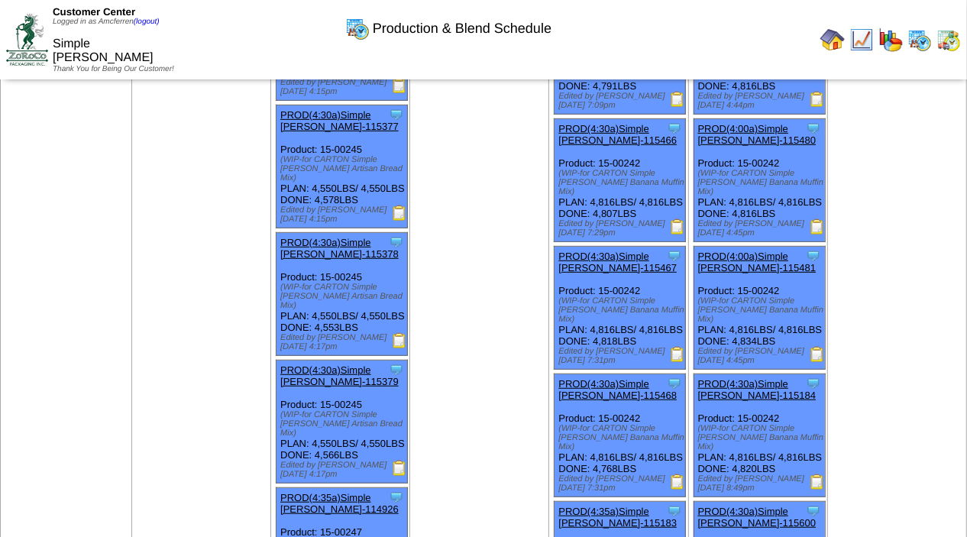
scroll to position [461, 0]
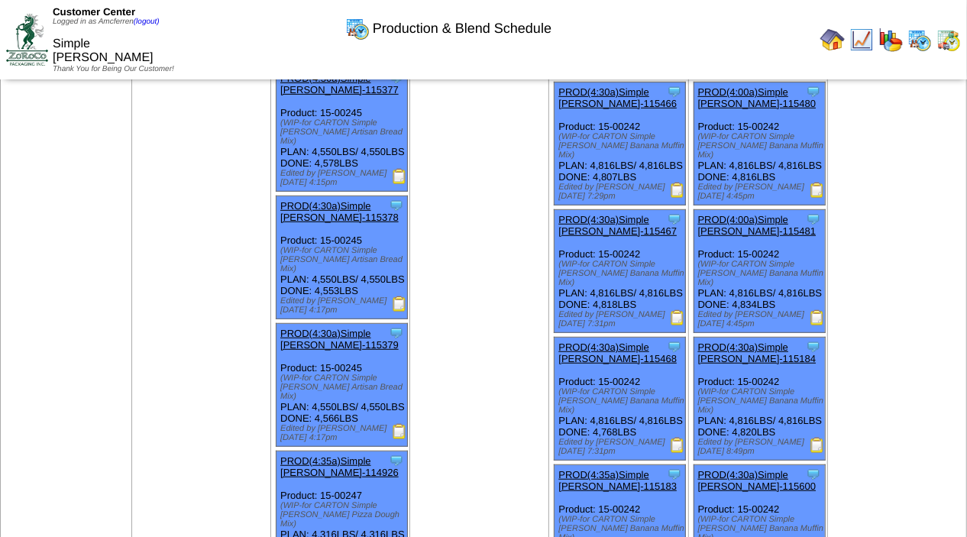
click at [820, 325] on img at bounding box center [817, 317] width 15 height 15
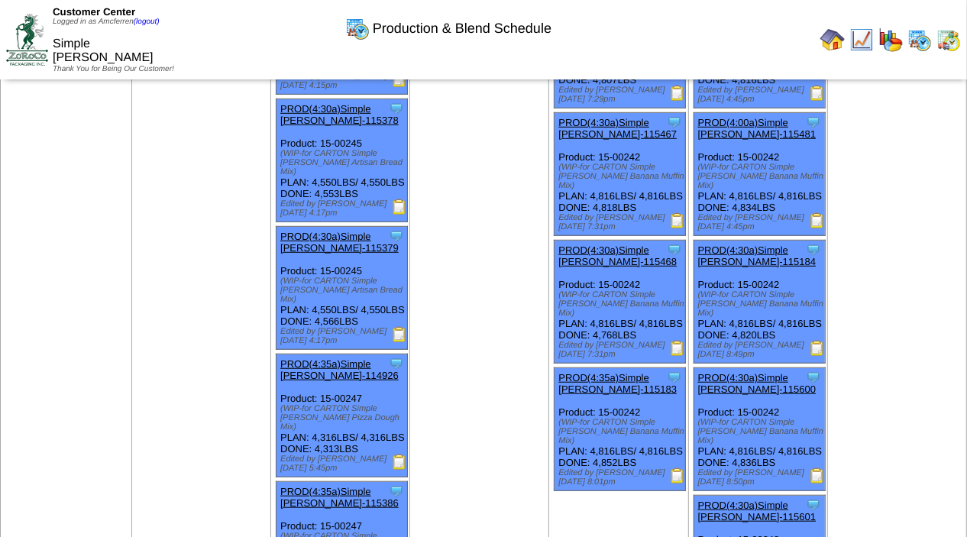
scroll to position [632, 0]
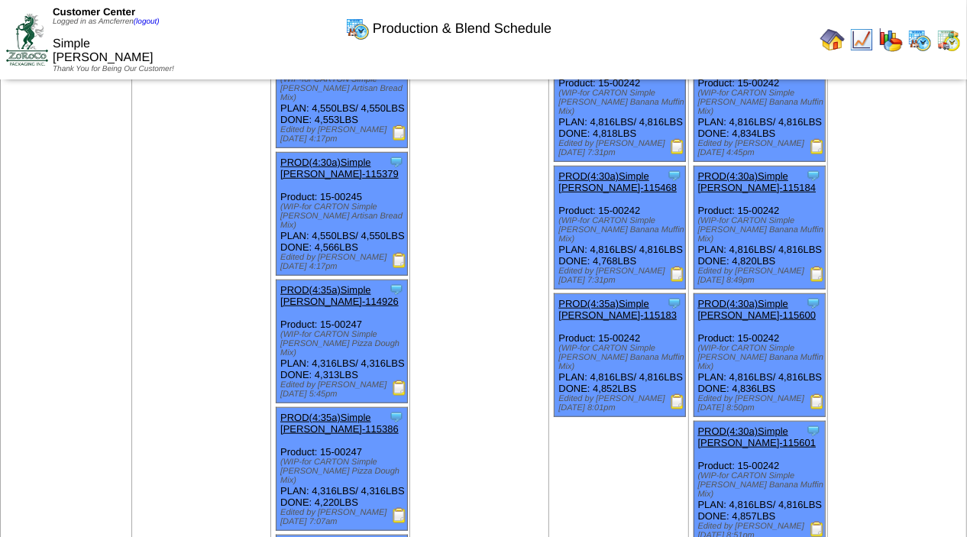
click at [680, 409] on img at bounding box center [677, 401] width 15 height 15
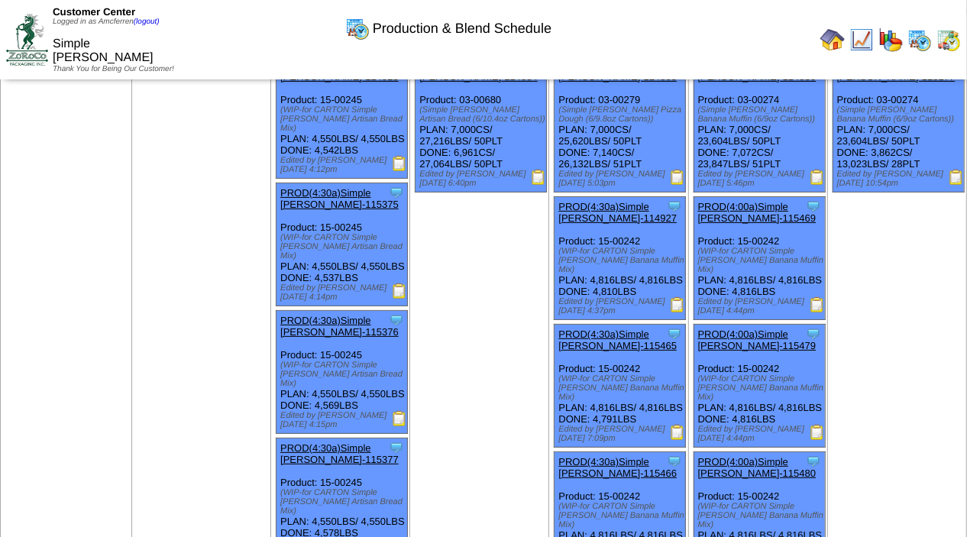
scroll to position [102, 0]
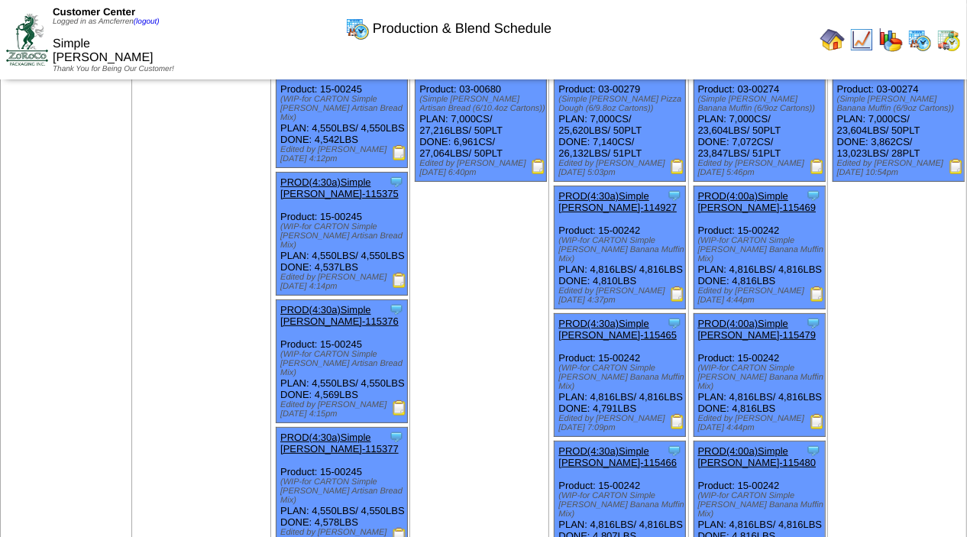
click at [819, 301] on img at bounding box center [817, 293] width 15 height 15
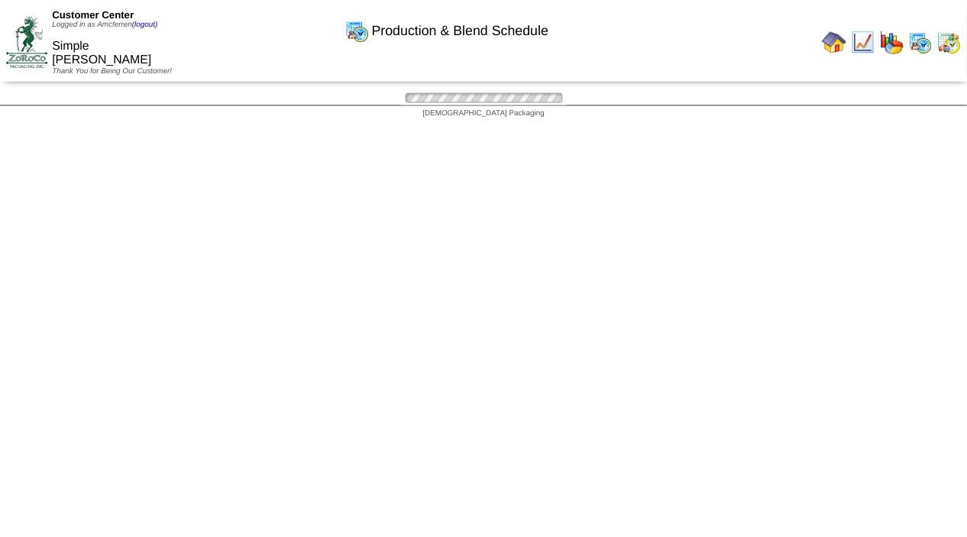
scroll to position [102, 0]
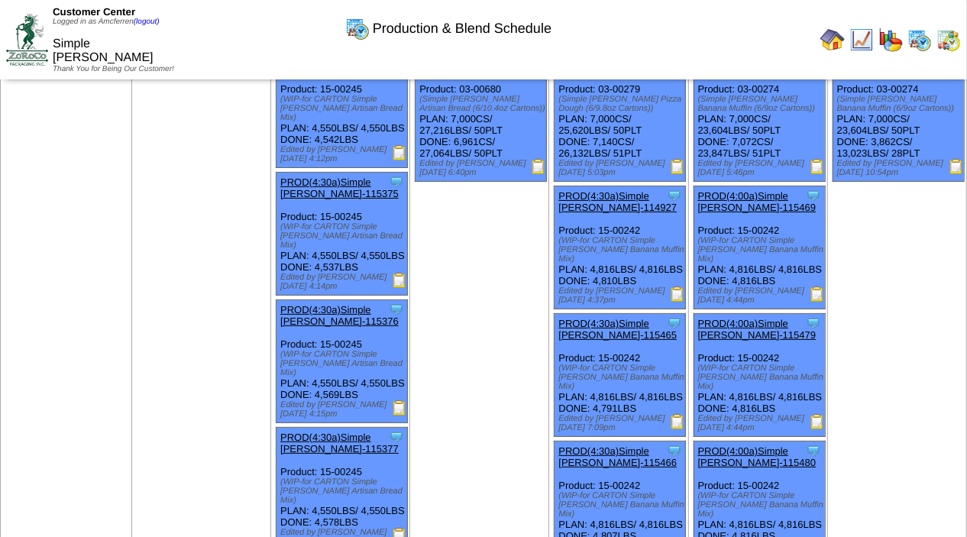
click at [815, 171] on img at bounding box center [817, 166] width 15 height 15
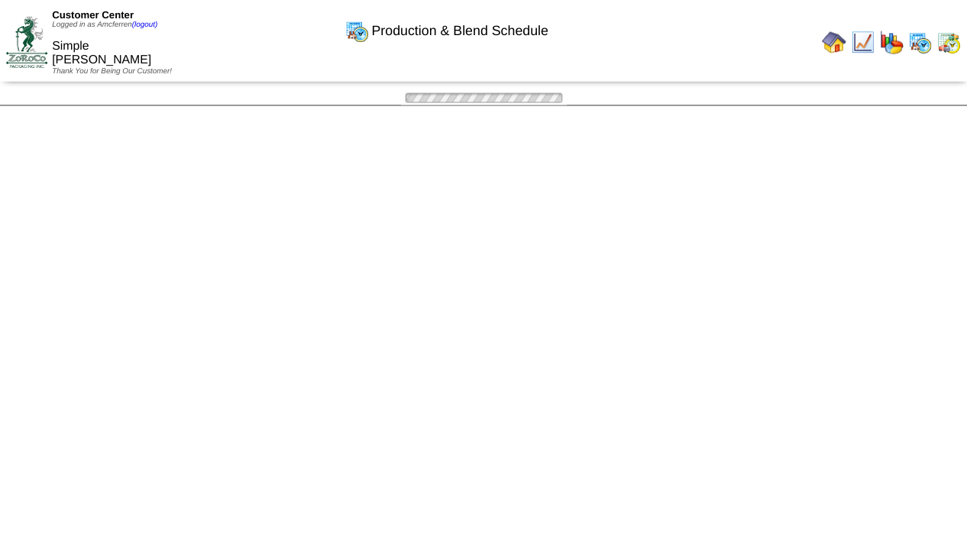
scroll to position [102, 0]
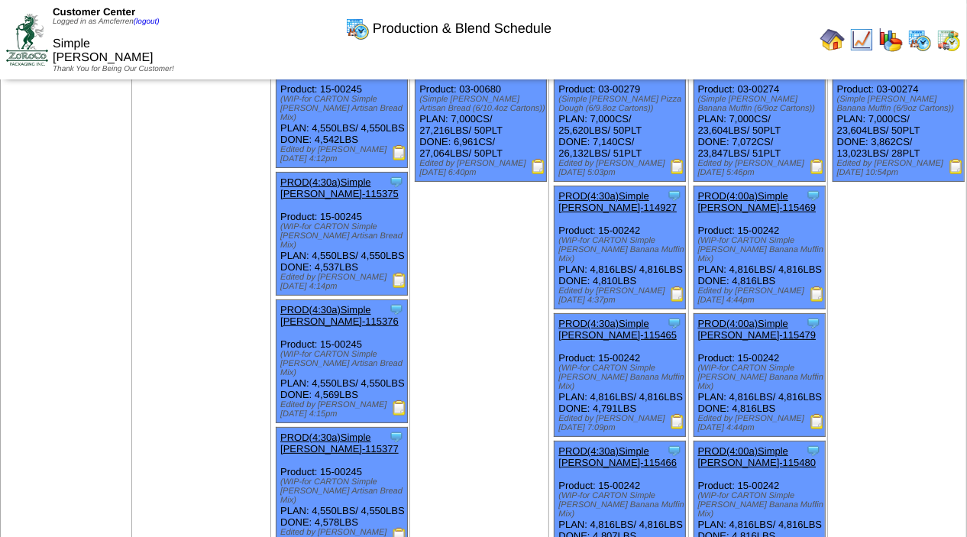
click at [958, 171] on img at bounding box center [956, 166] width 15 height 15
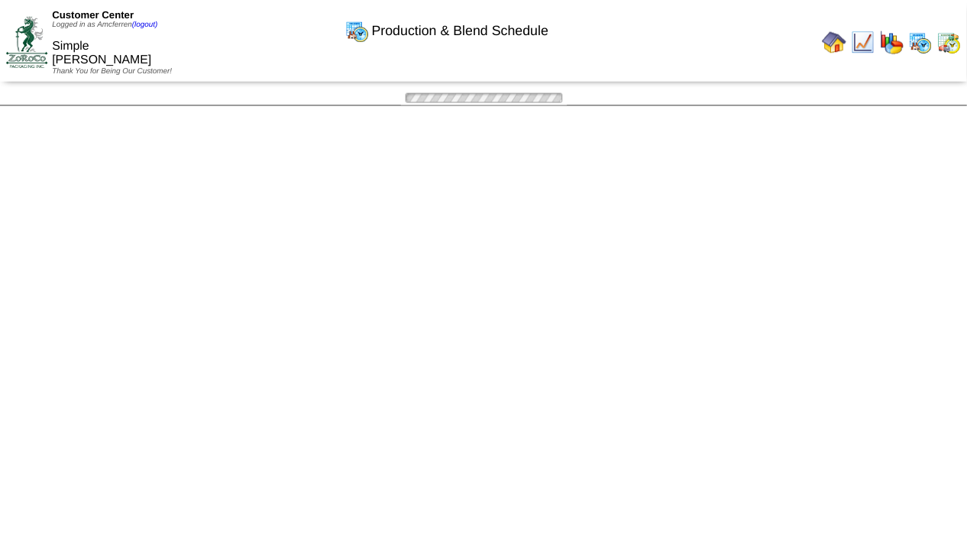
scroll to position [102, 0]
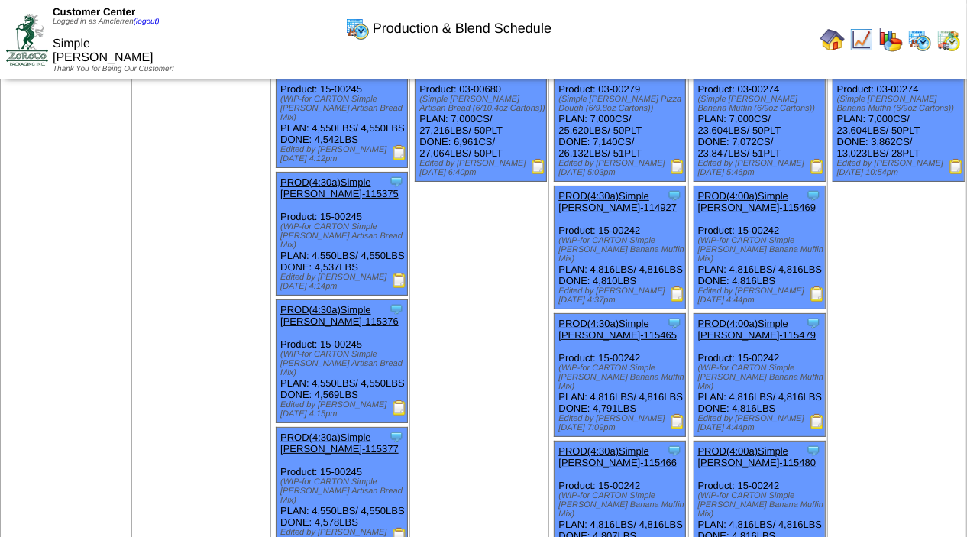
click at [816, 429] on img at bounding box center [817, 421] width 15 height 15
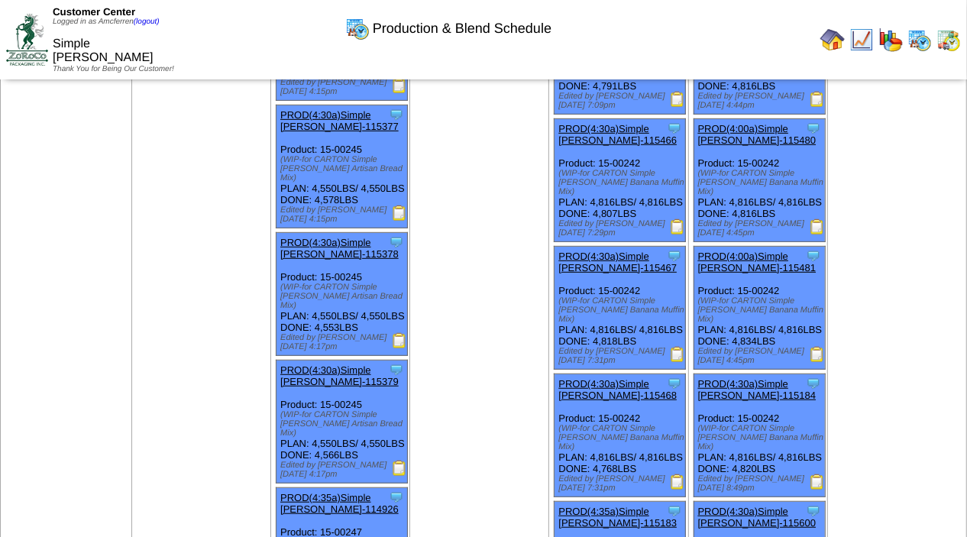
scroll to position [441, 0]
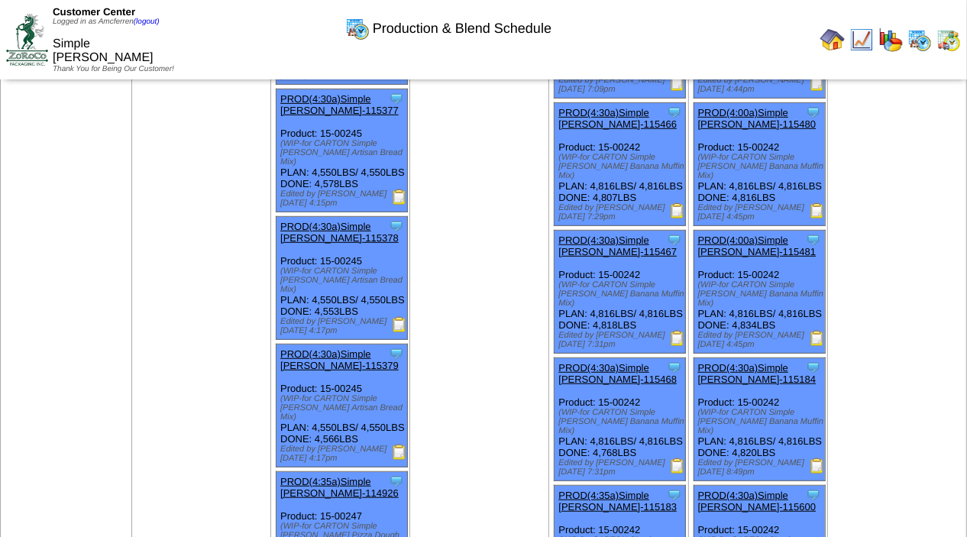
click at [817, 346] on img at bounding box center [817, 338] width 15 height 15
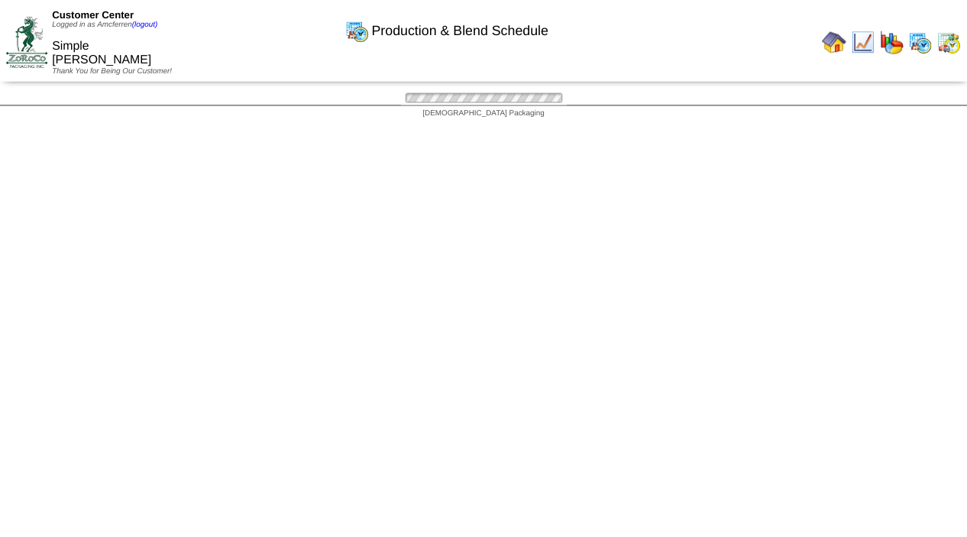
scroll to position [441, 0]
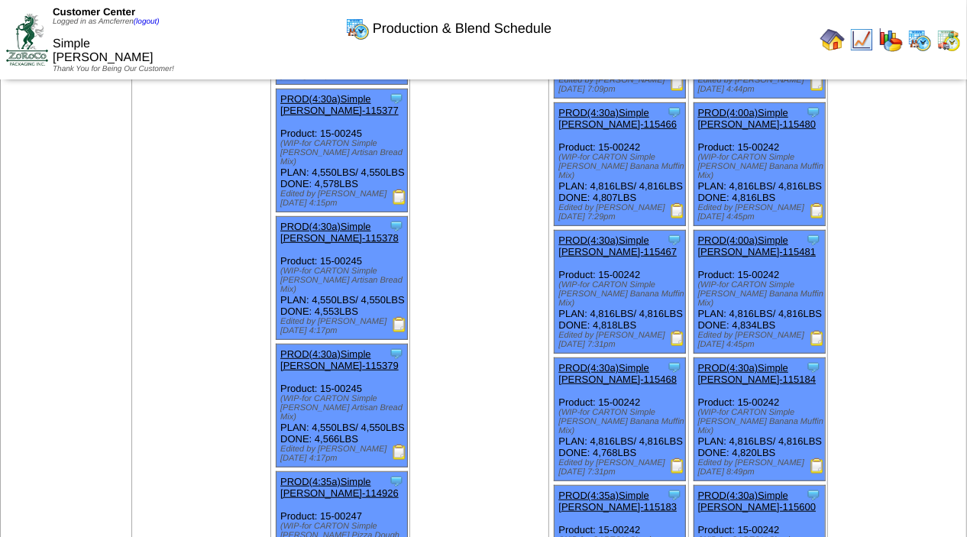
click at [818, 218] on img at bounding box center [817, 210] width 15 height 15
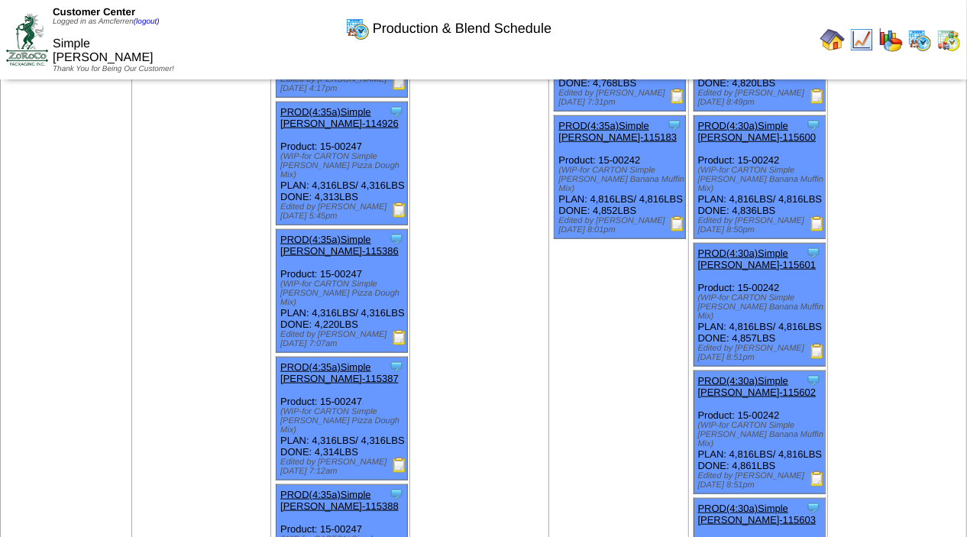
scroll to position [819, 0]
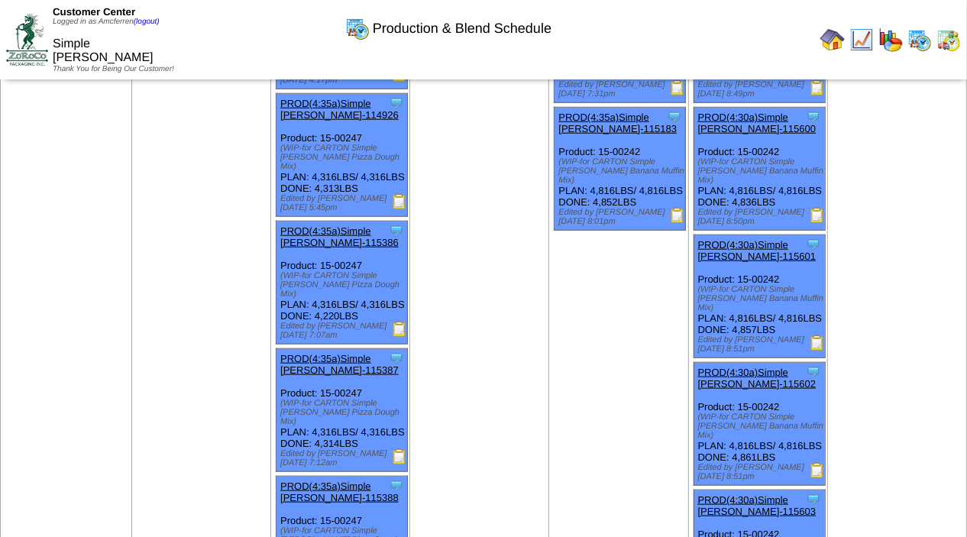
click at [818, 223] on img at bounding box center [817, 215] width 15 height 15
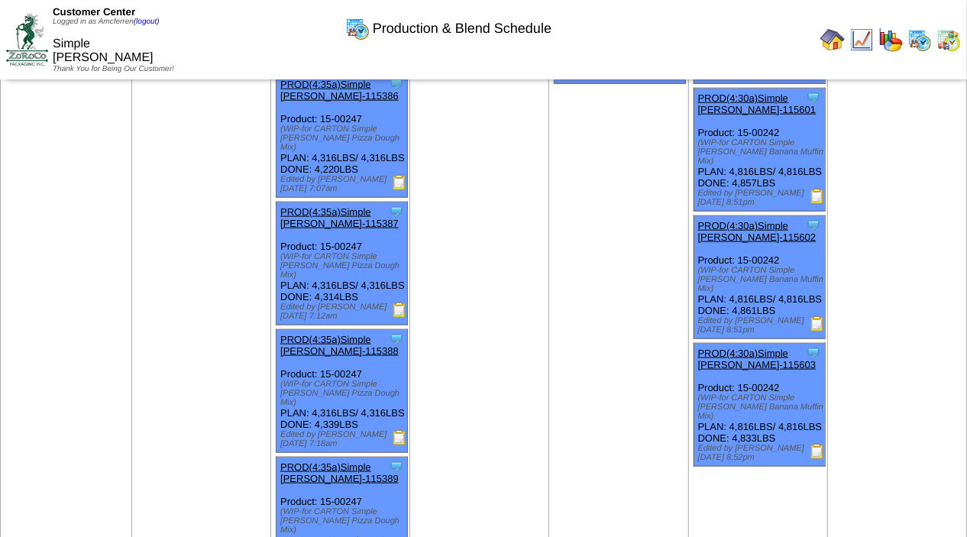
scroll to position [973, 0]
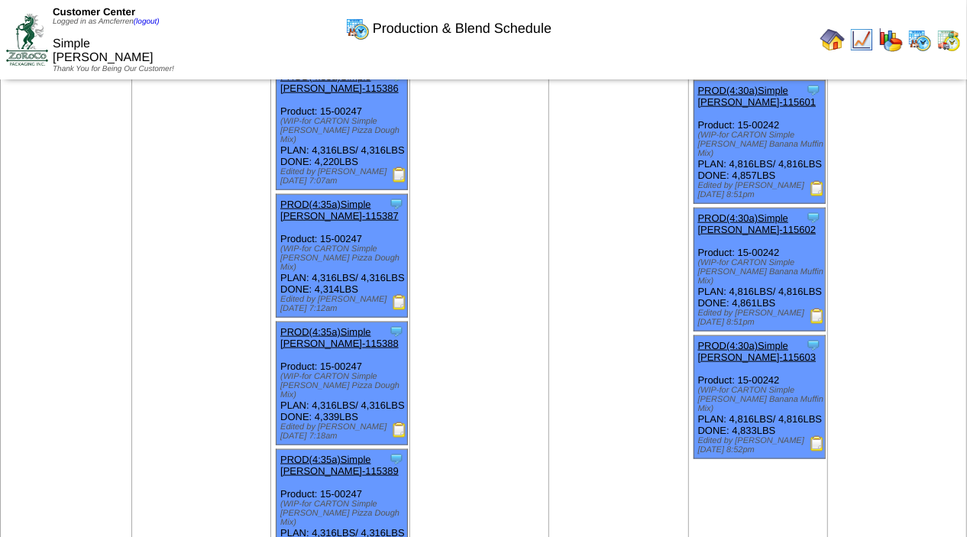
click at [814, 324] on img at bounding box center [817, 316] width 15 height 15
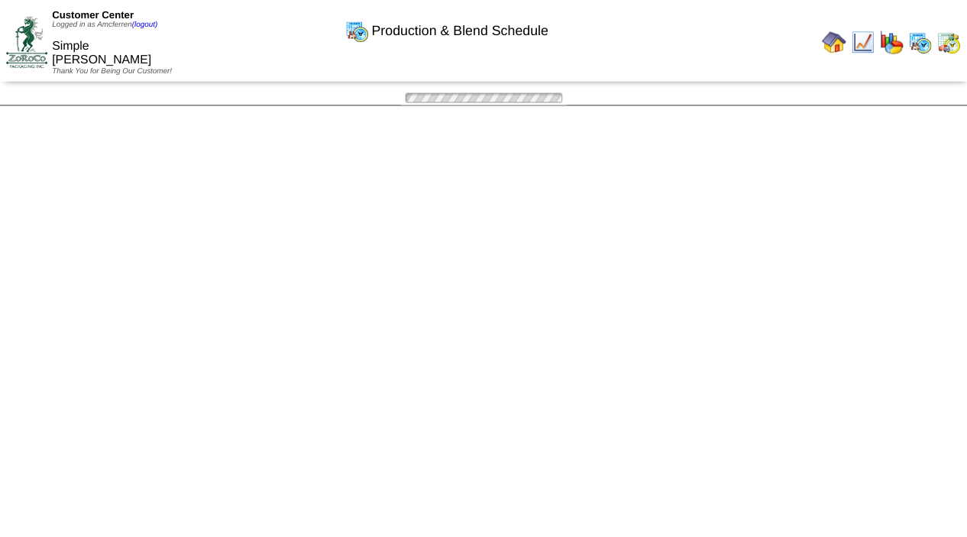
scroll to position [973, 0]
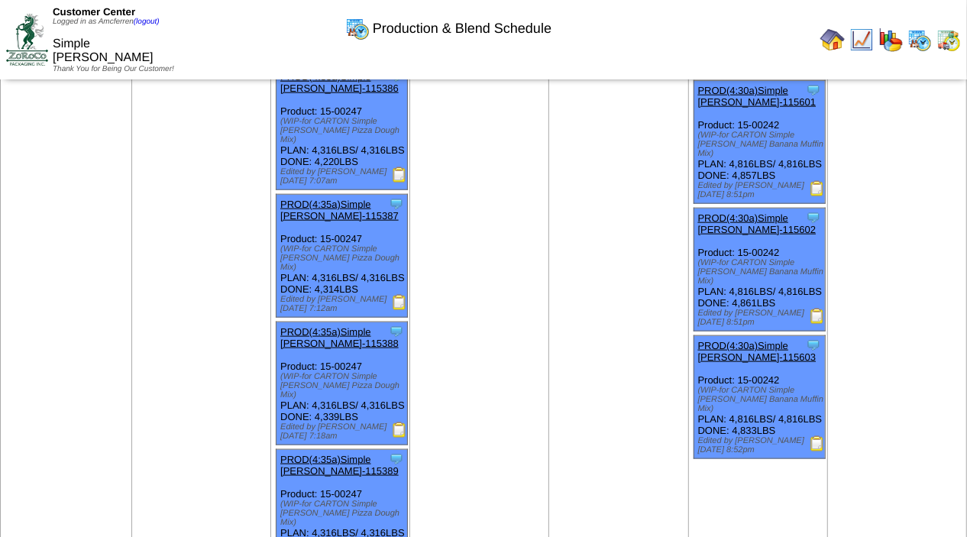
click at [819, 196] on img at bounding box center [817, 188] width 15 height 15
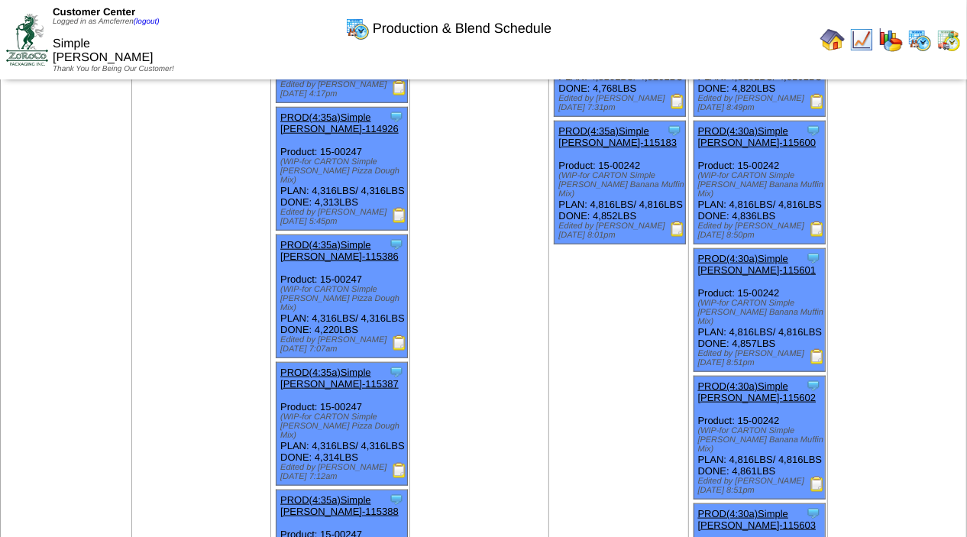
scroll to position [787, 0]
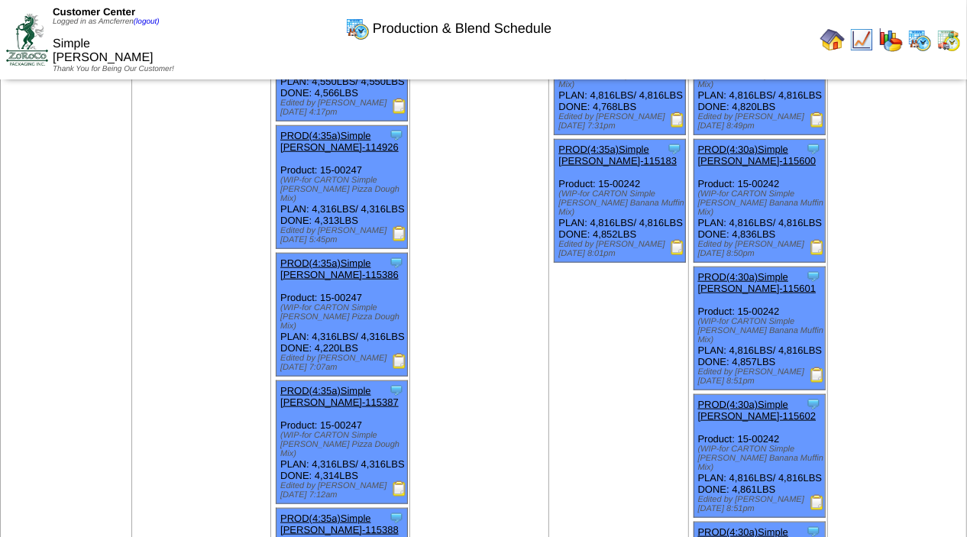
click at [820, 255] on img at bounding box center [817, 247] width 15 height 15
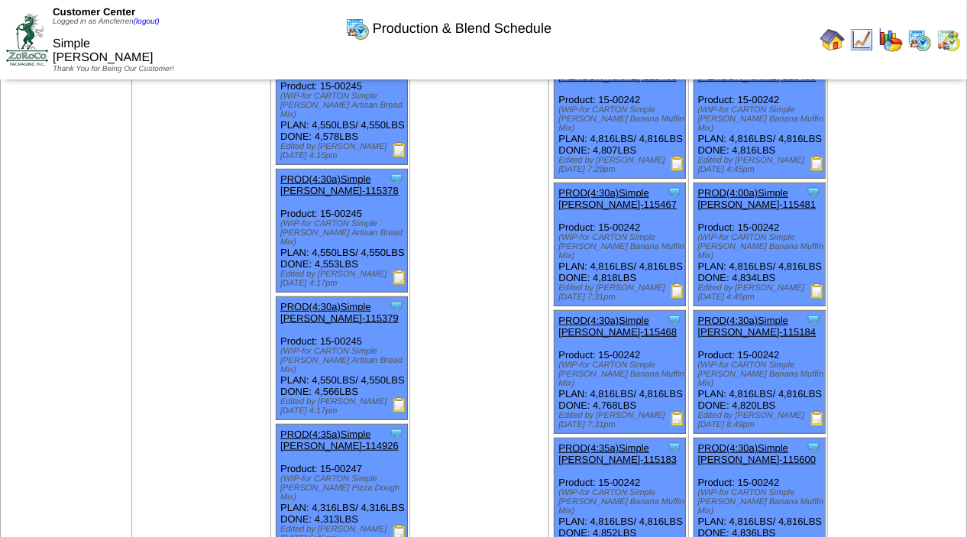
scroll to position [375, 0]
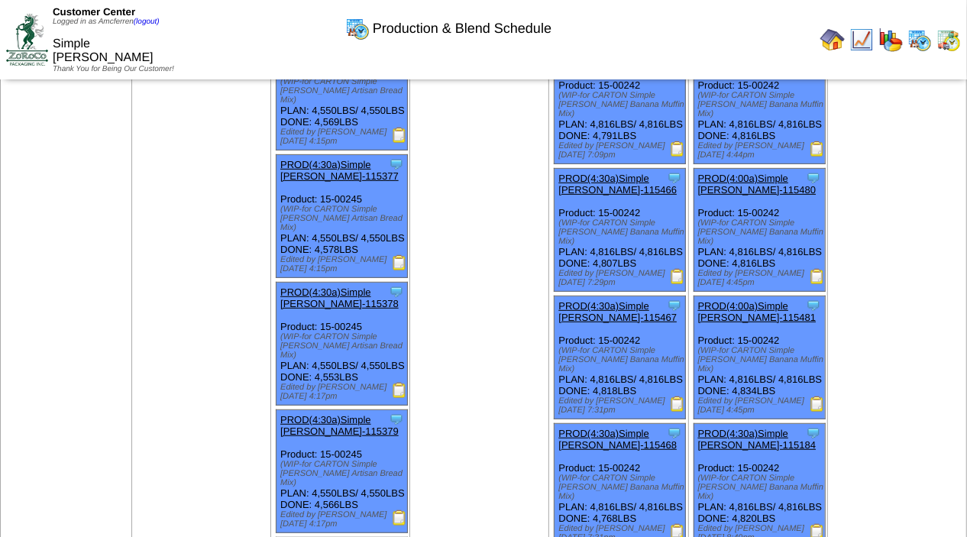
click at [817, 284] on img at bounding box center [817, 276] width 15 height 15
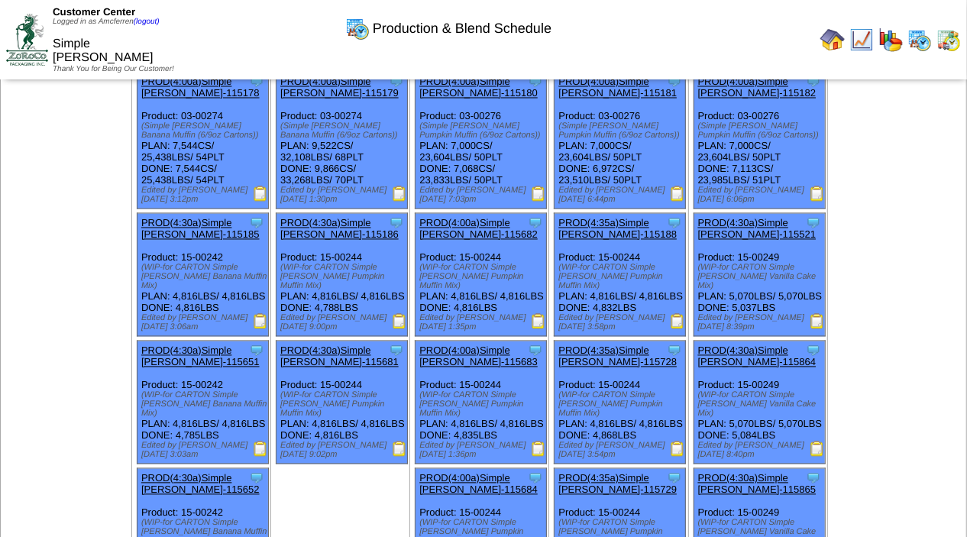
scroll to position [1651, 0]
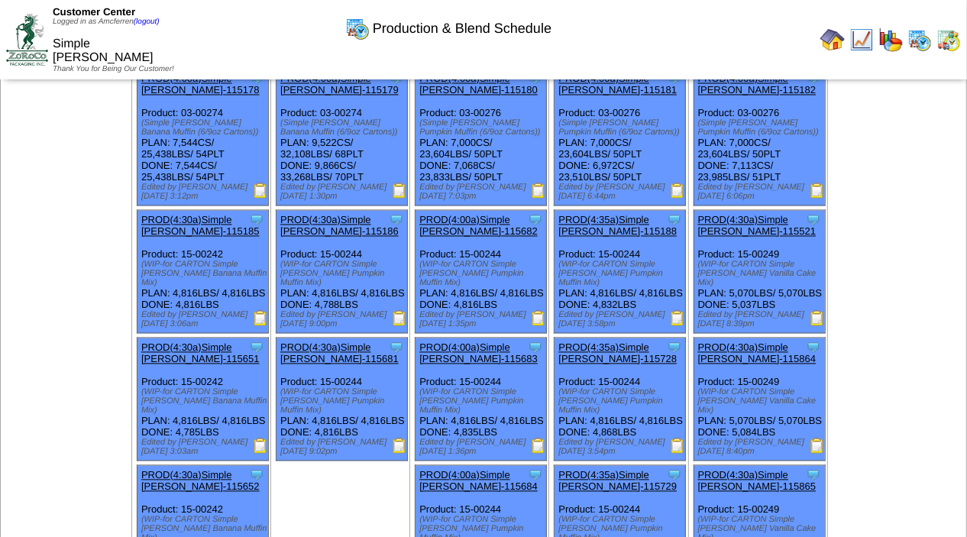
click at [404, 199] on img at bounding box center [399, 190] width 15 height 15
click at [267, 326] on img at bounding box center [260, 318] width 15 height 15
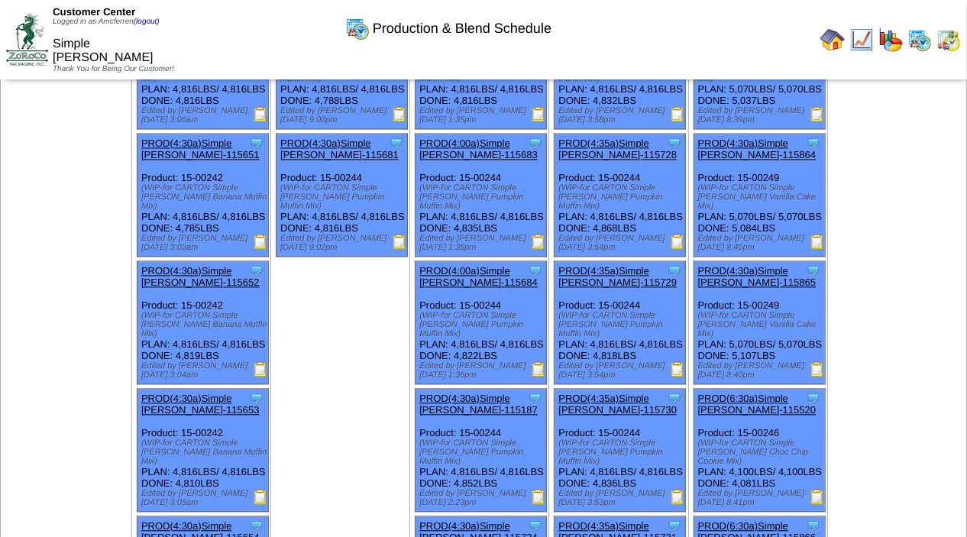
scroll to position [1968, 0]
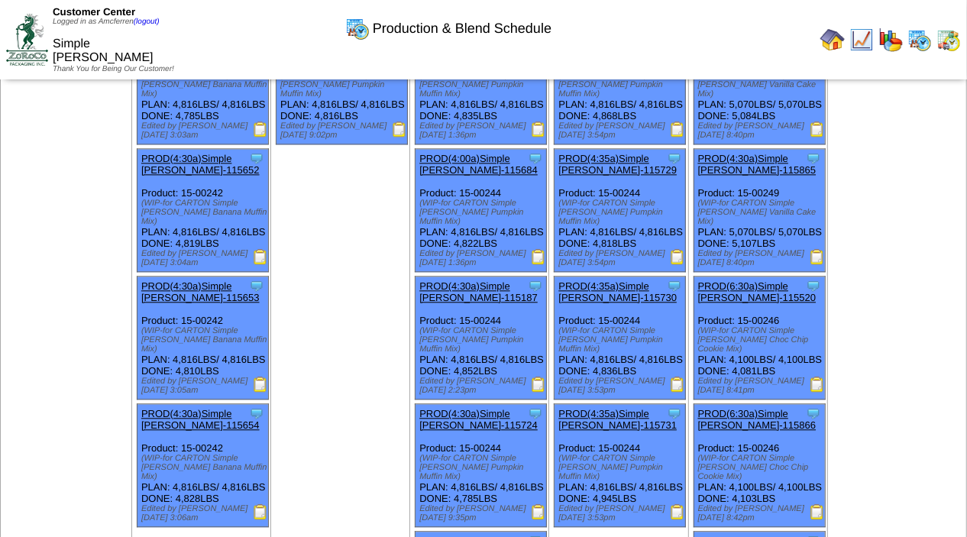
click at [264, 137] on img at bounding box center [260, 128] width 15 height 15
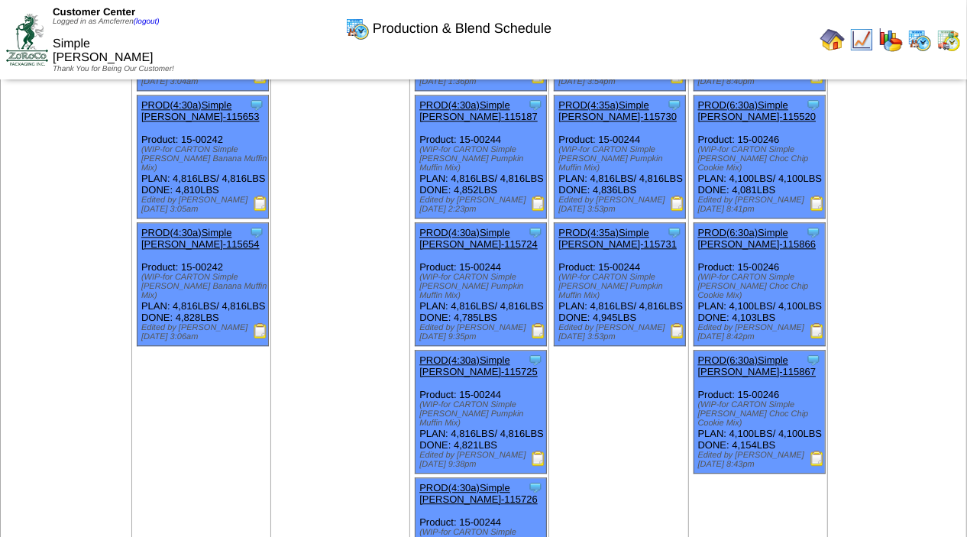
scroll to position [2167, 0]
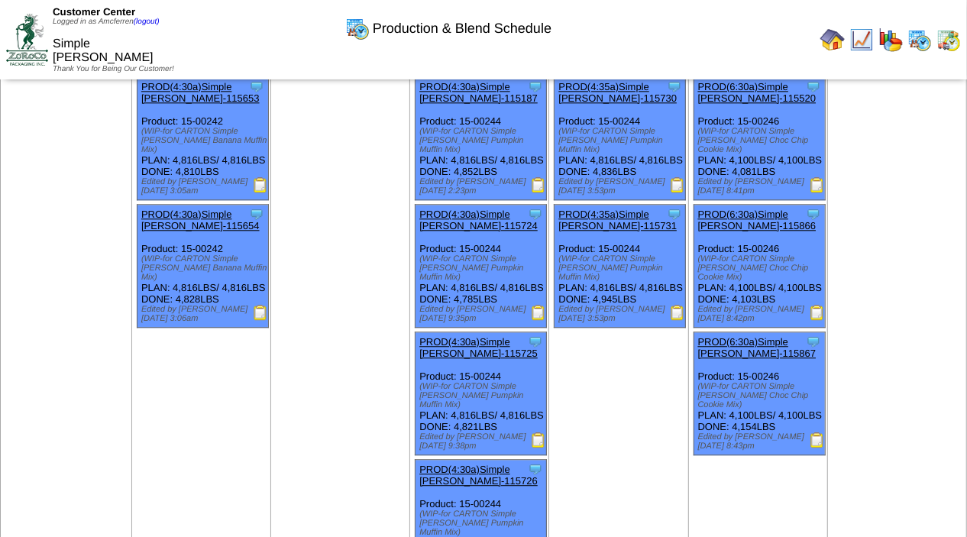
click at [261, 192] on img at bounding box center [260, 184] width 15 height 15
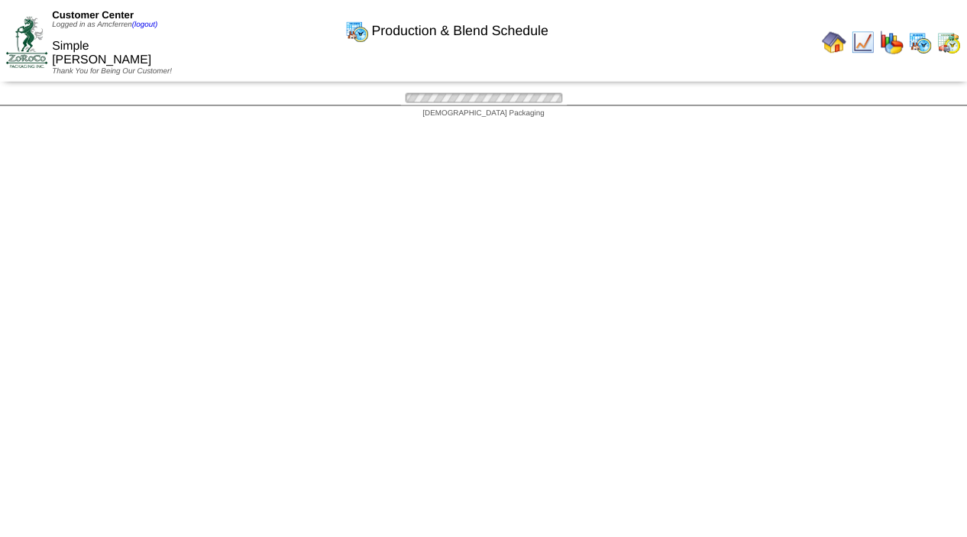
scroll to position [2167, 0]
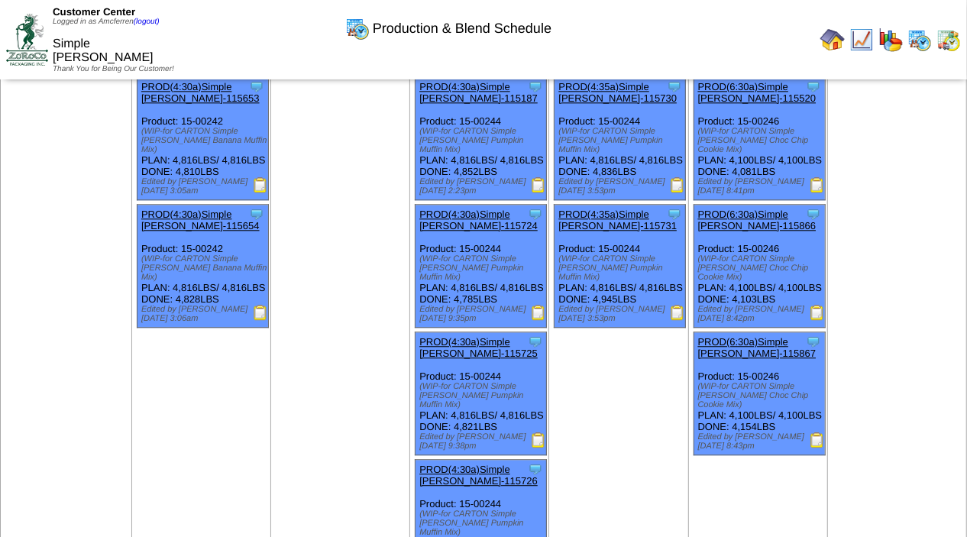
click at [264, 192] on img at bounding box center [260, 184] width 15 height 15
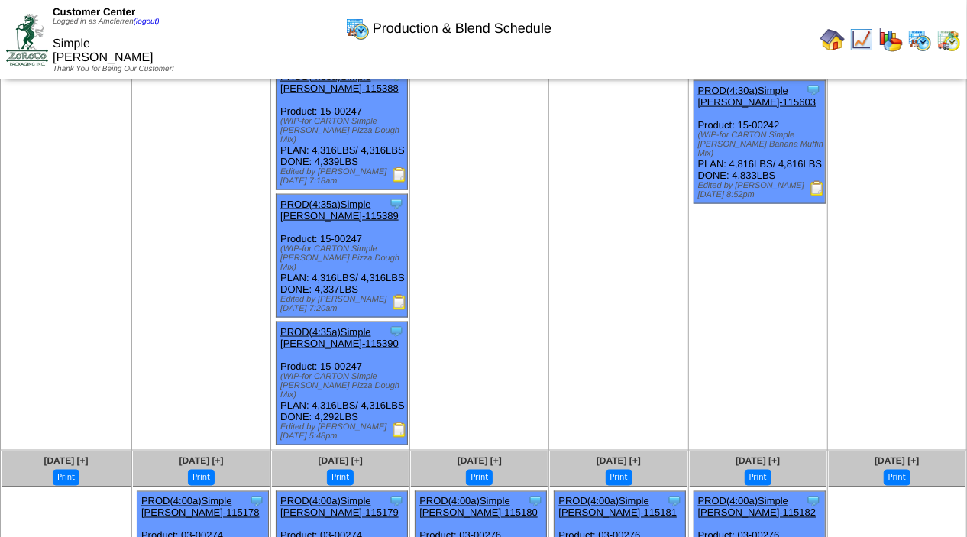
scroll to position [1214, 0]
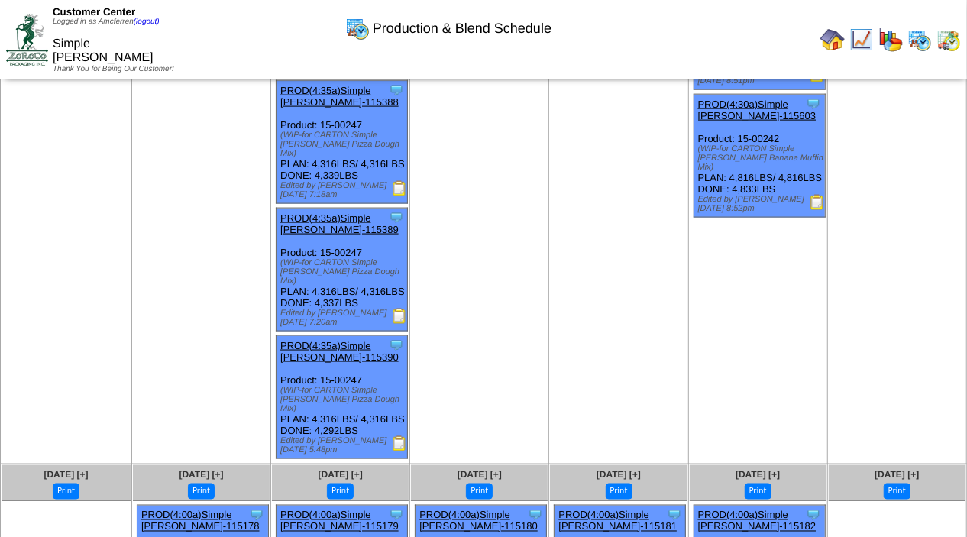
click at [817, 210] on img at bounding box center [817, 202] width 15 height 15
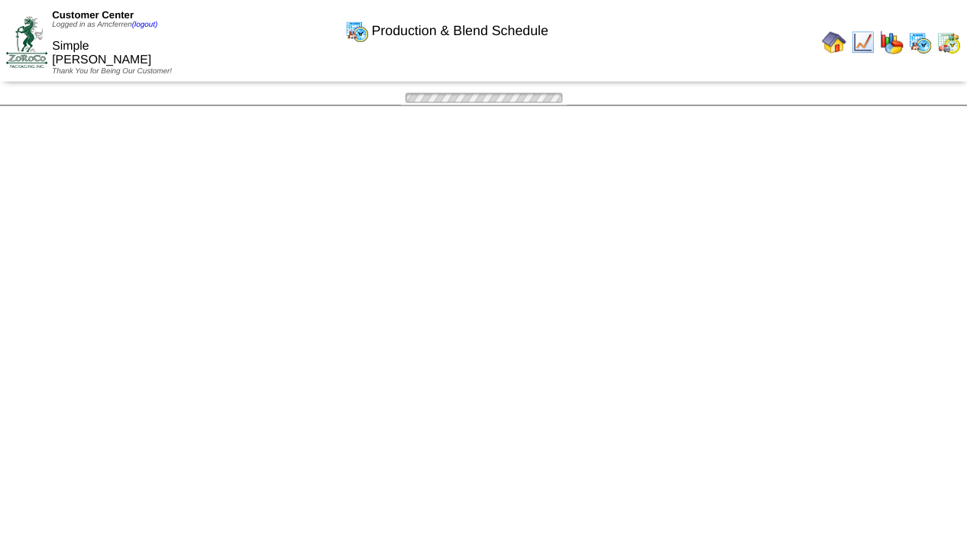
scroll to position [1214, 0]
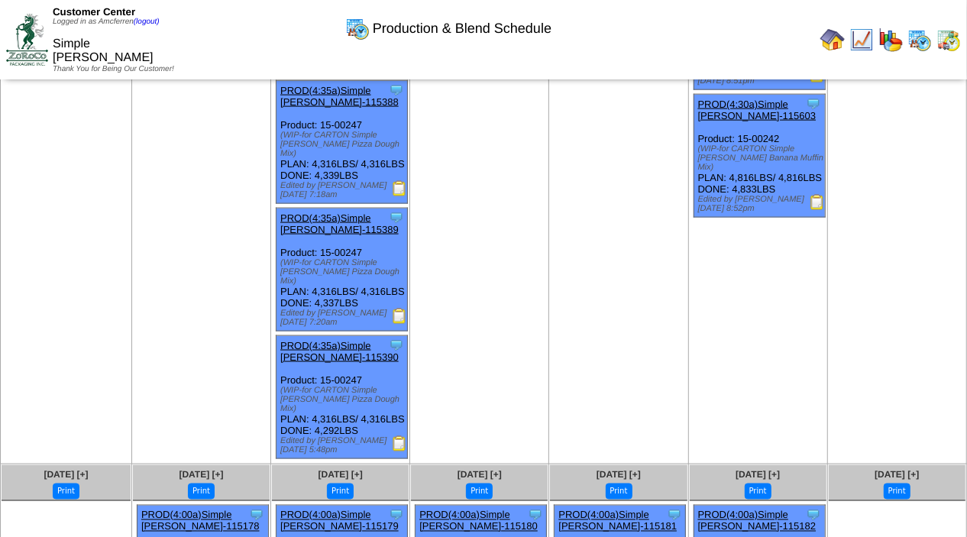
click at [820, 82] on img at bounding box center [817, 74] width 15 height 15
